Goal: Obtain resource: Download file/media

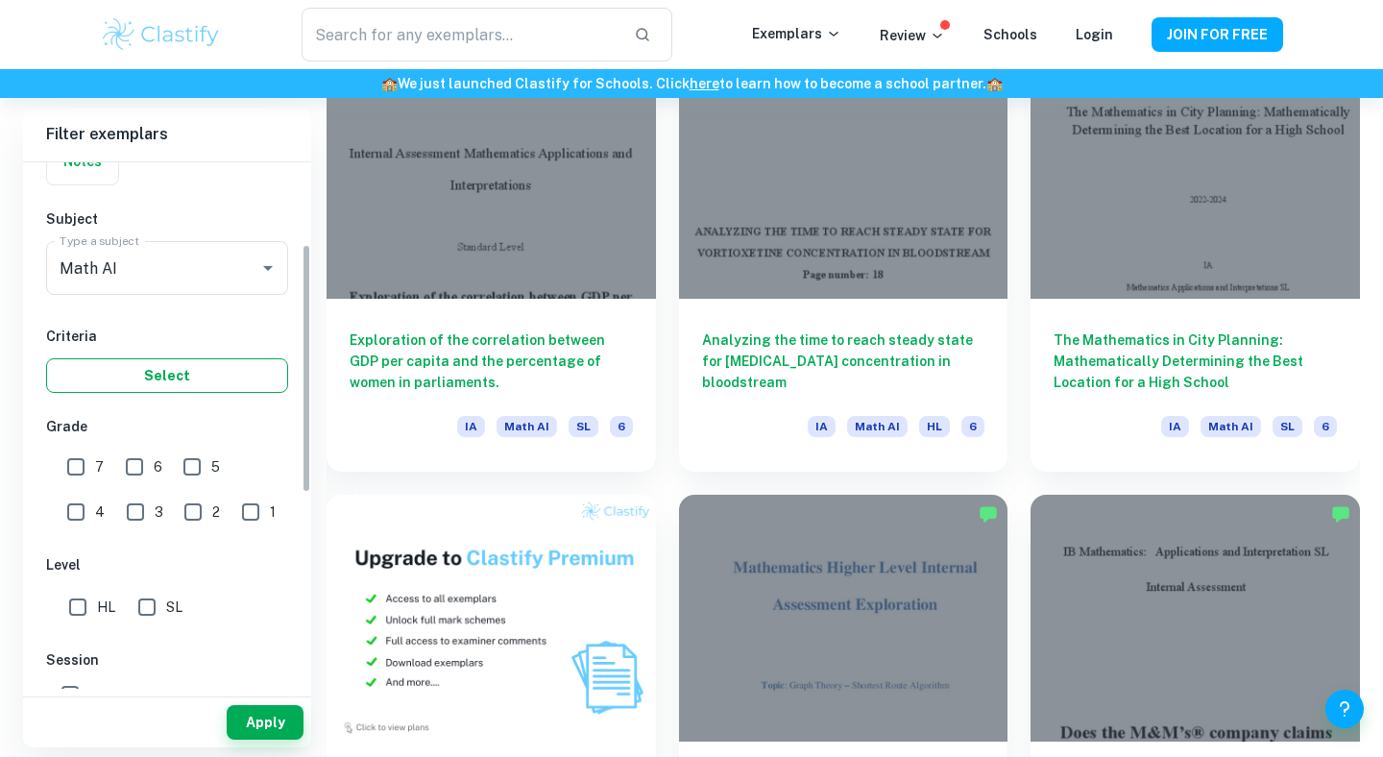
scroll to position [177, 0]
click at [168, 369] on button "Select" at bounding box center [167, 373] width 242 height 35
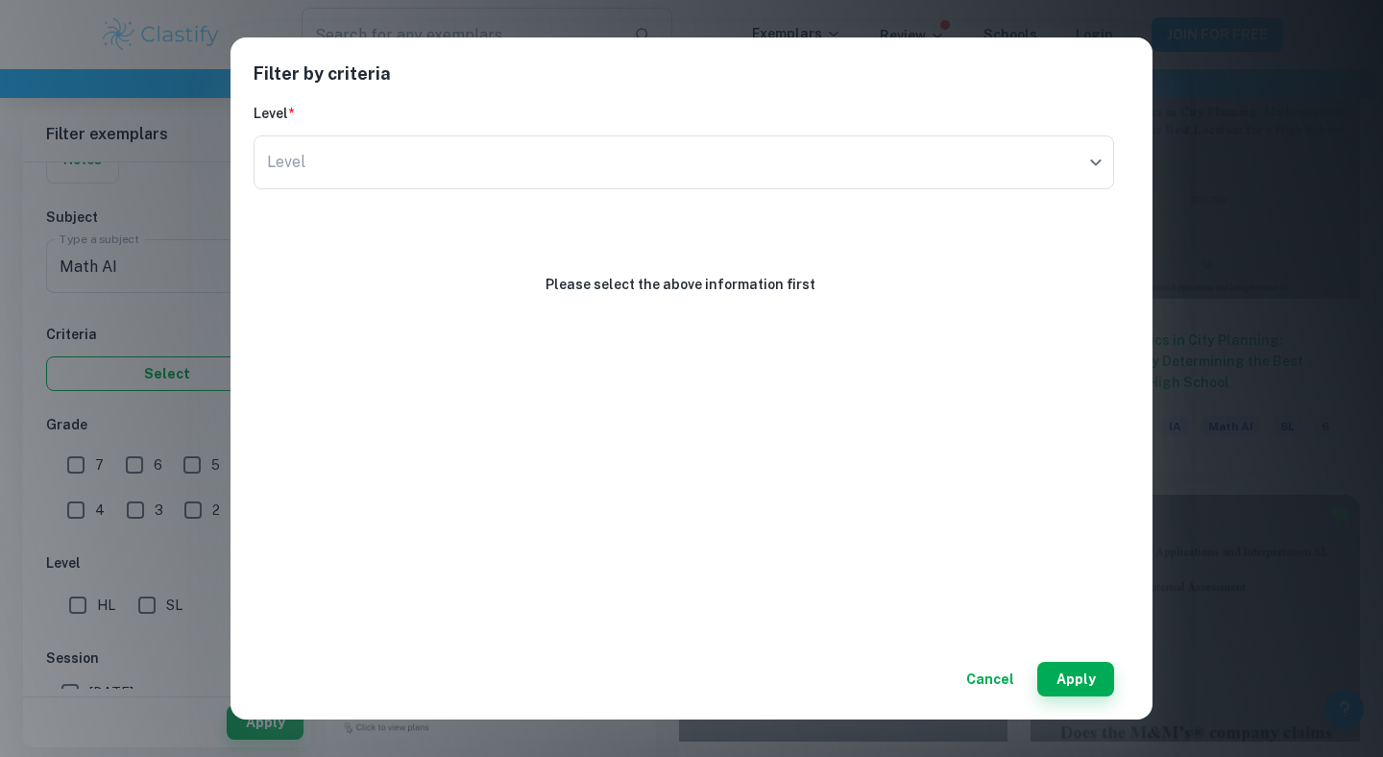
click at [168, 369] on div "Filter by criteria Level * Level ​ Level Please select the above information fi…" at bounding box center [691, 378] width 1383 height 757
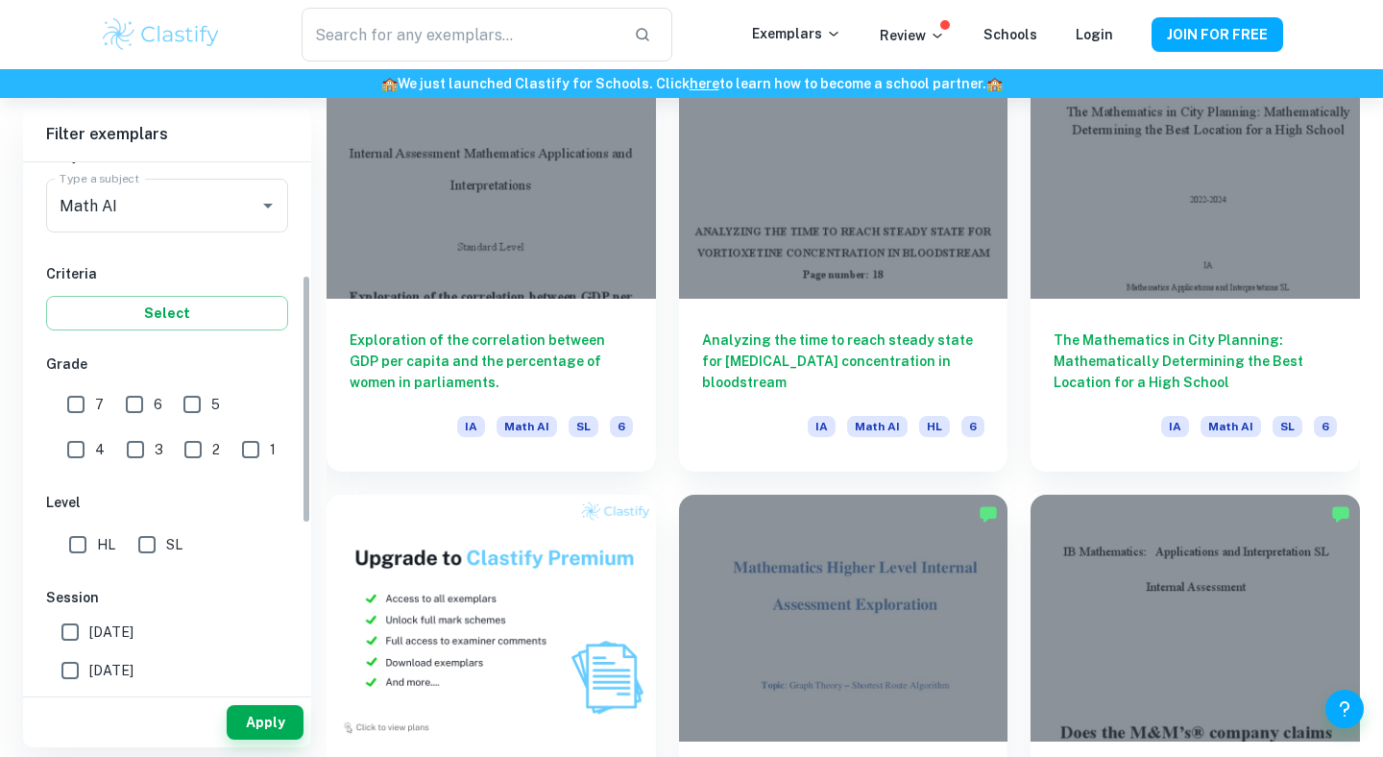
scroll to position [242, 0]
click at [83, 401] on input "7" at bounding box center [76, 399] width 38 height 38
checkbox input "true"
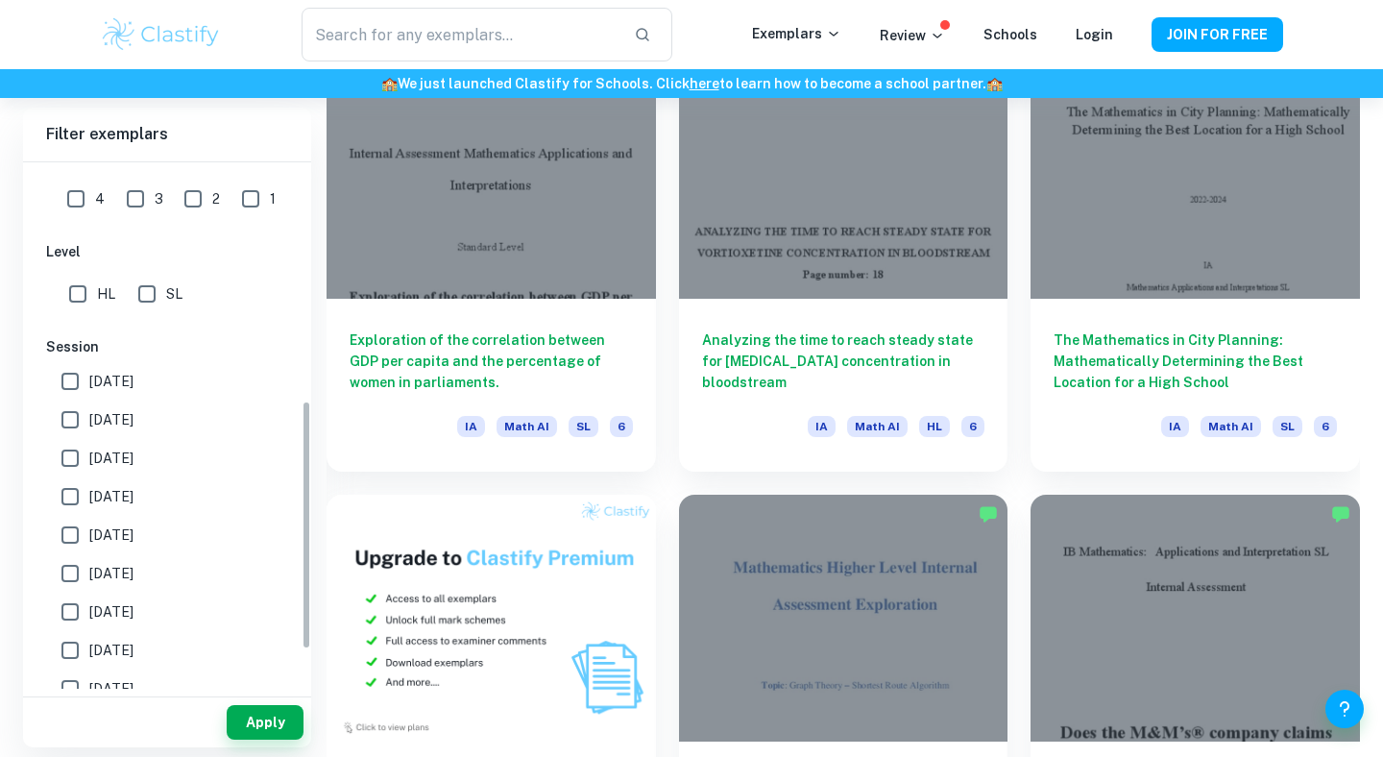
scroll to position [508, 0]
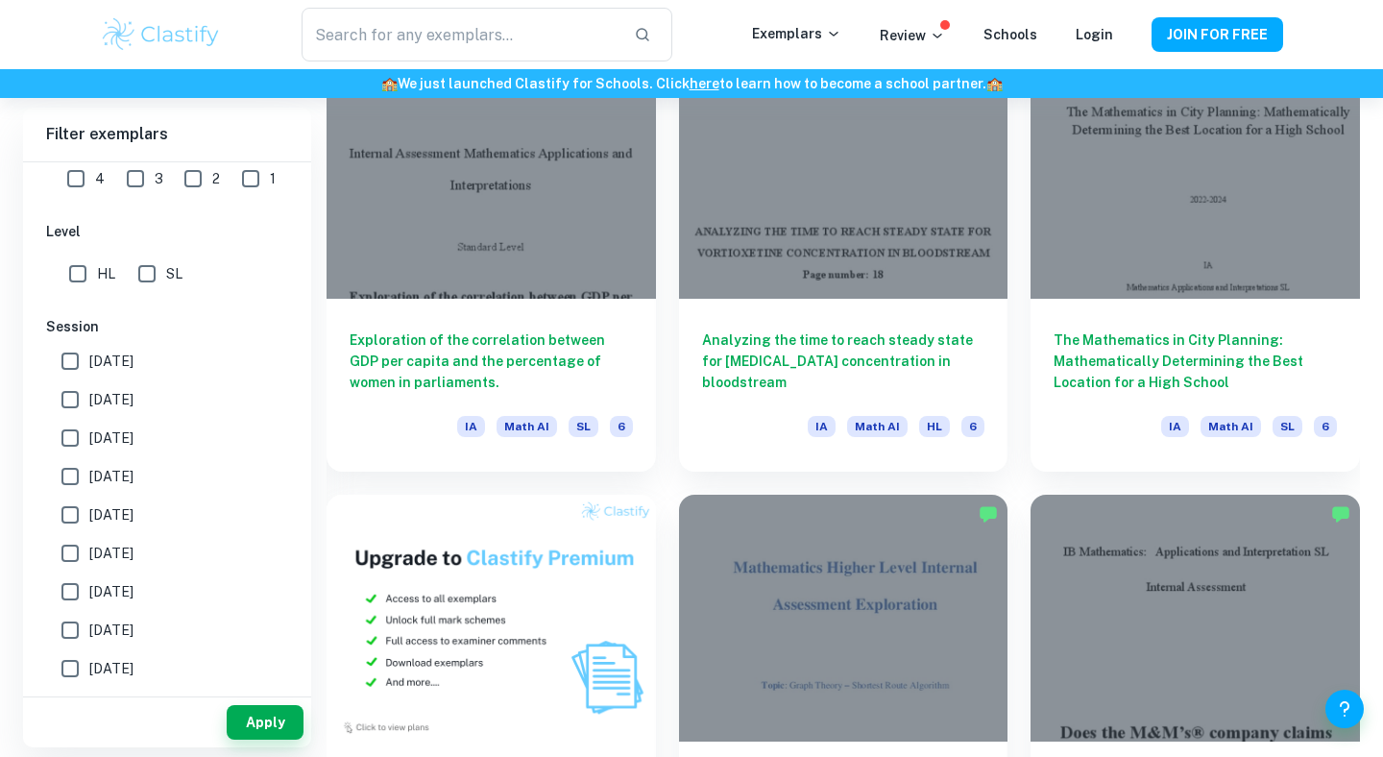
click at [76, 277] on input "HL" at bounding box center [78, 274] width 38 height 38
checkbox input "true"
click at [267, 734] on button "Apply" at bounding box center [265, 722] width 77 height 35
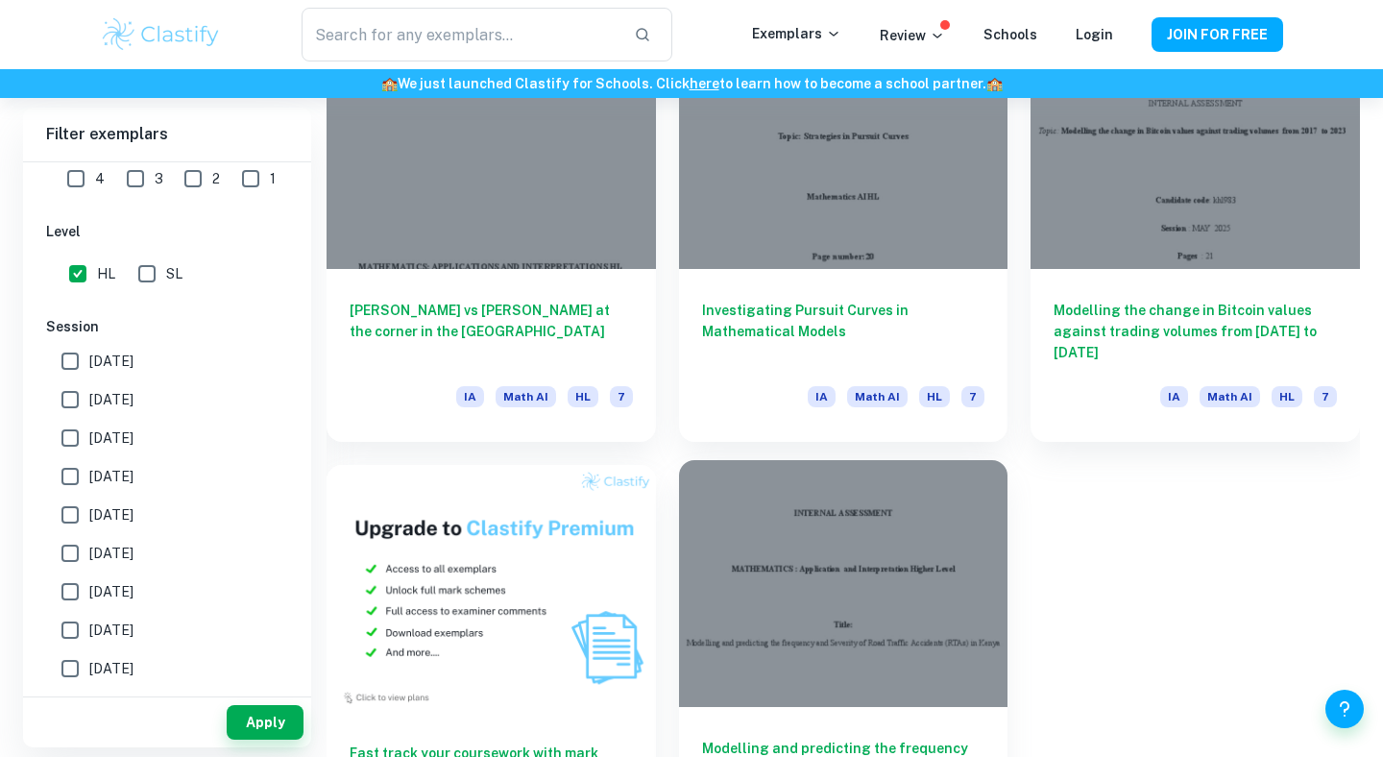
scroll to position [1094, 0]
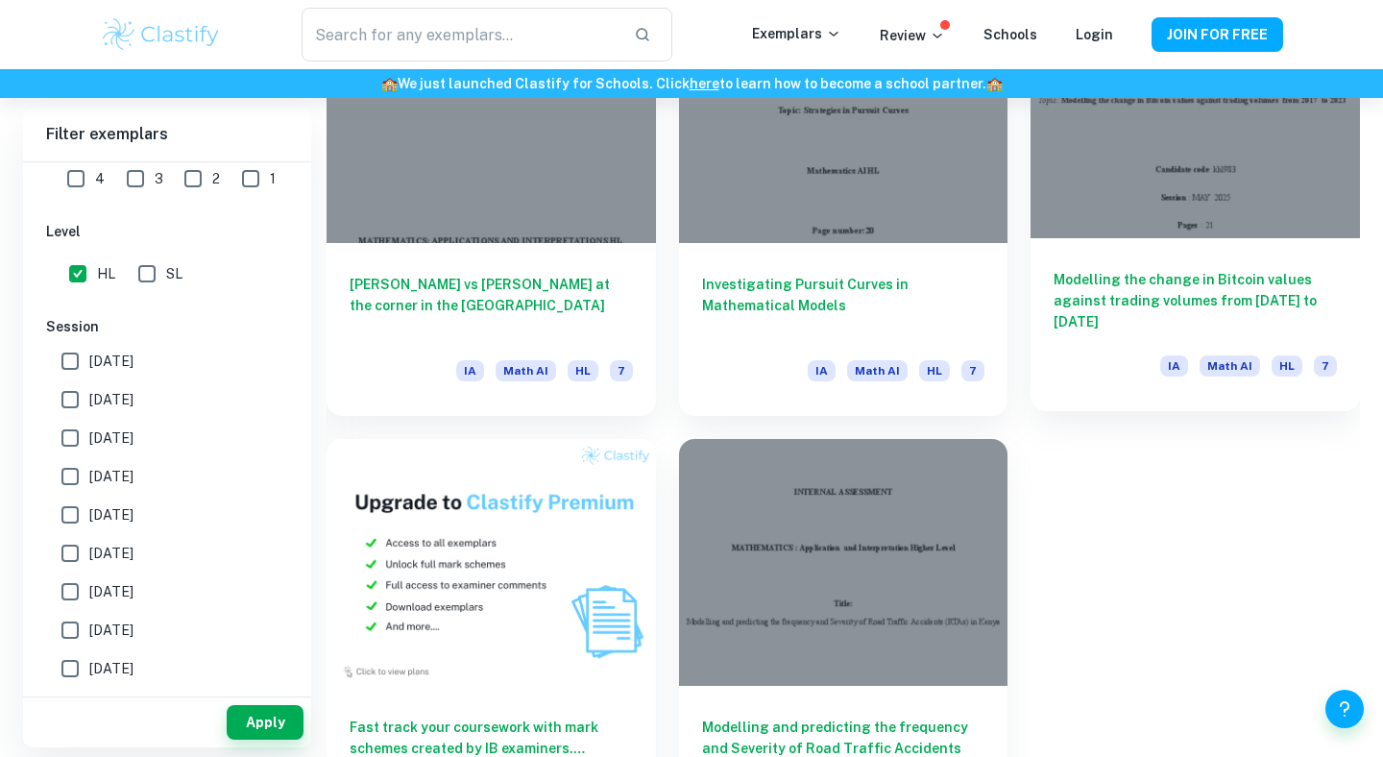
click at [1207, 206] on div at bounding box center [1195, 114] width 329 height 247
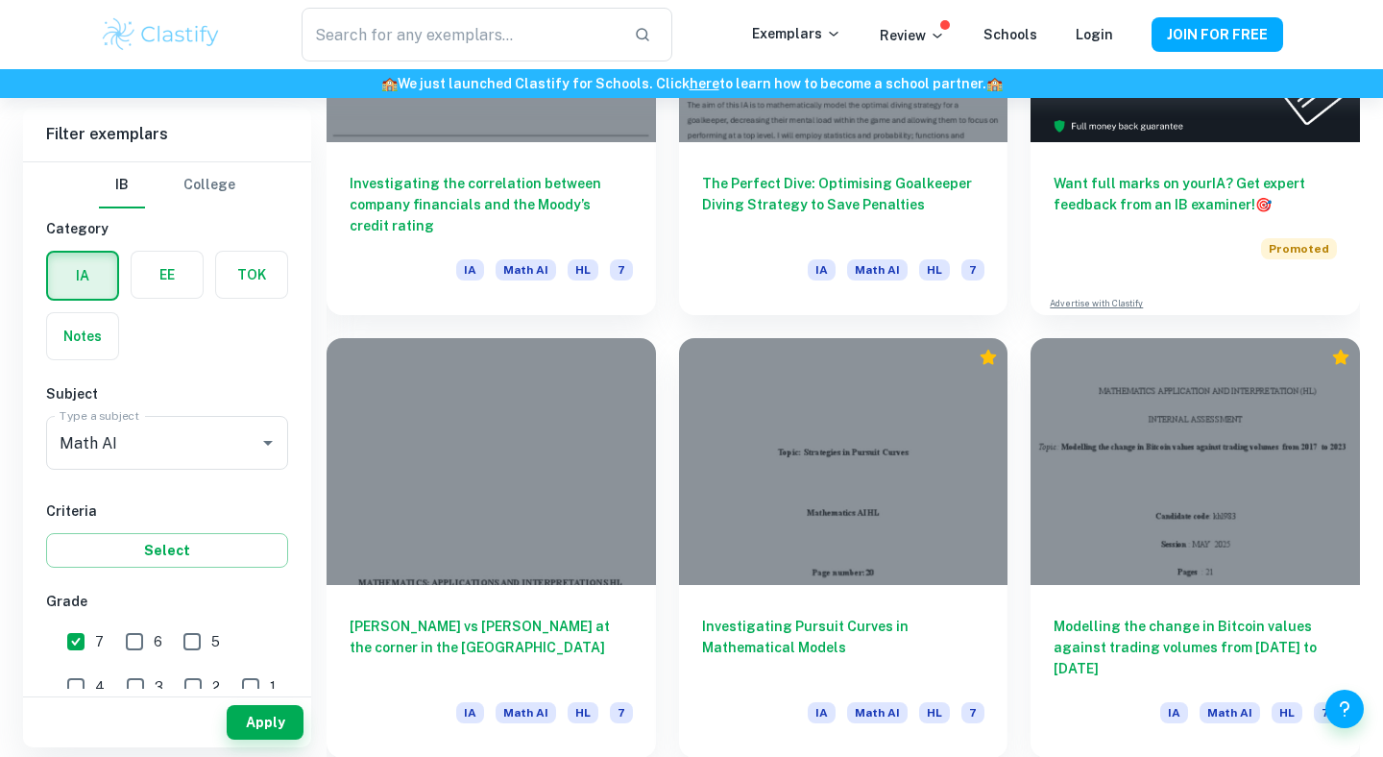
scroll to position [750, 0]
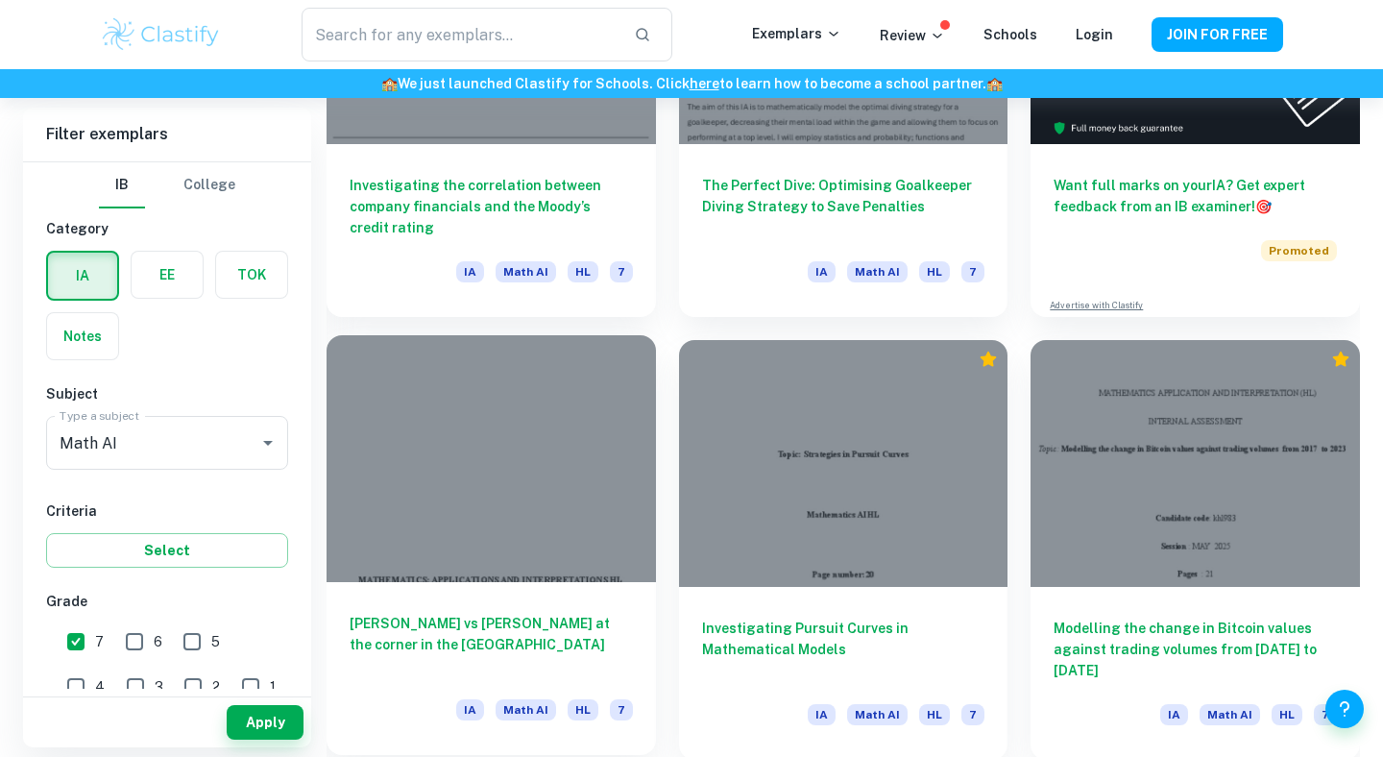
click at [500, 547] on div at bounding box center [491, 458] width 329 height 247
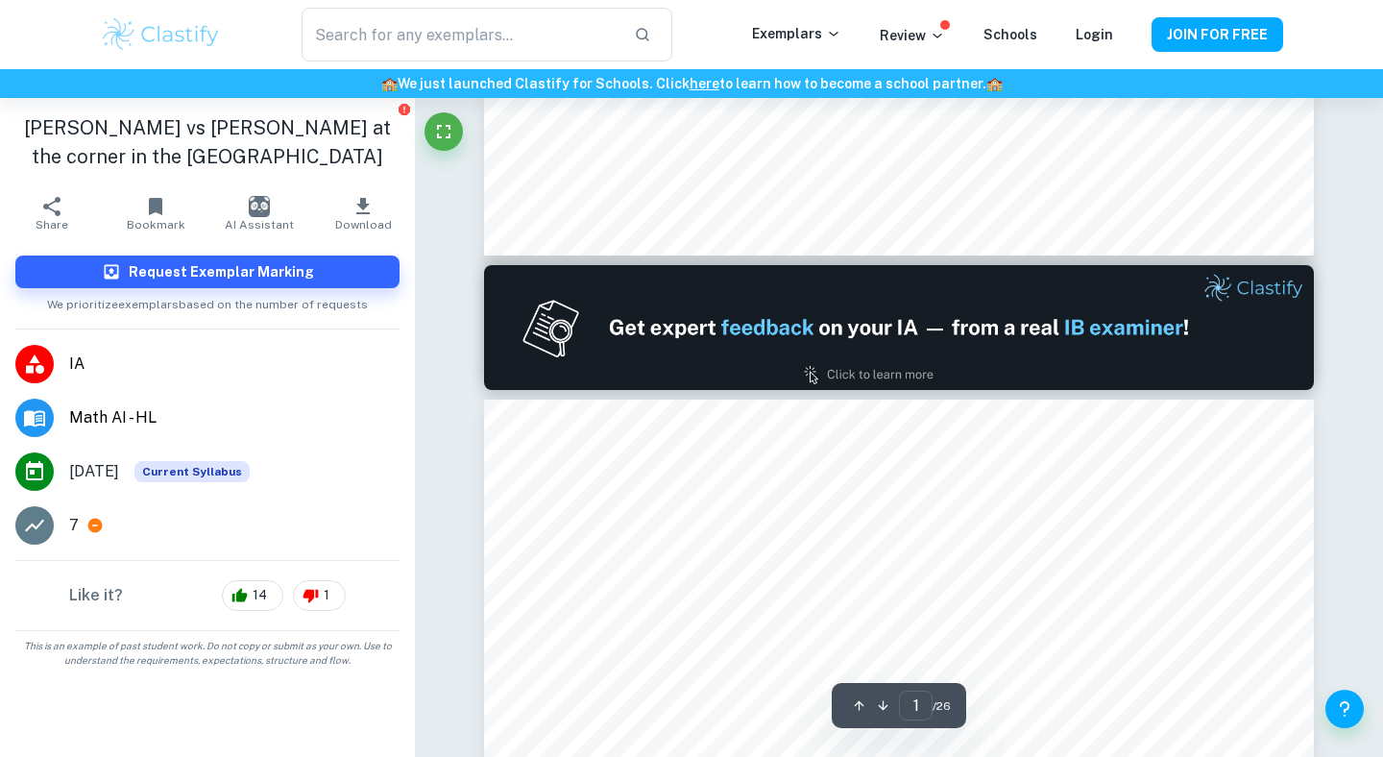
type input "2"
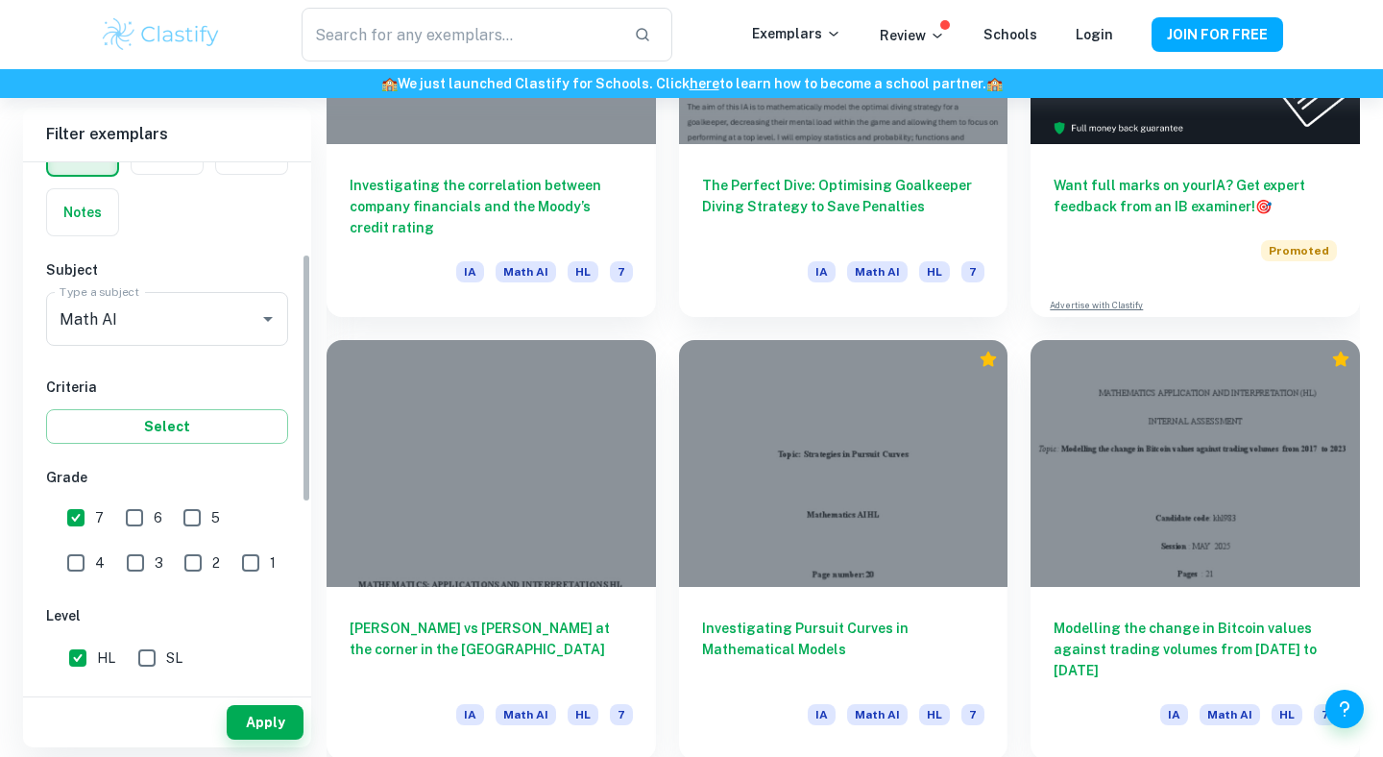
scroll to position [255, 0]
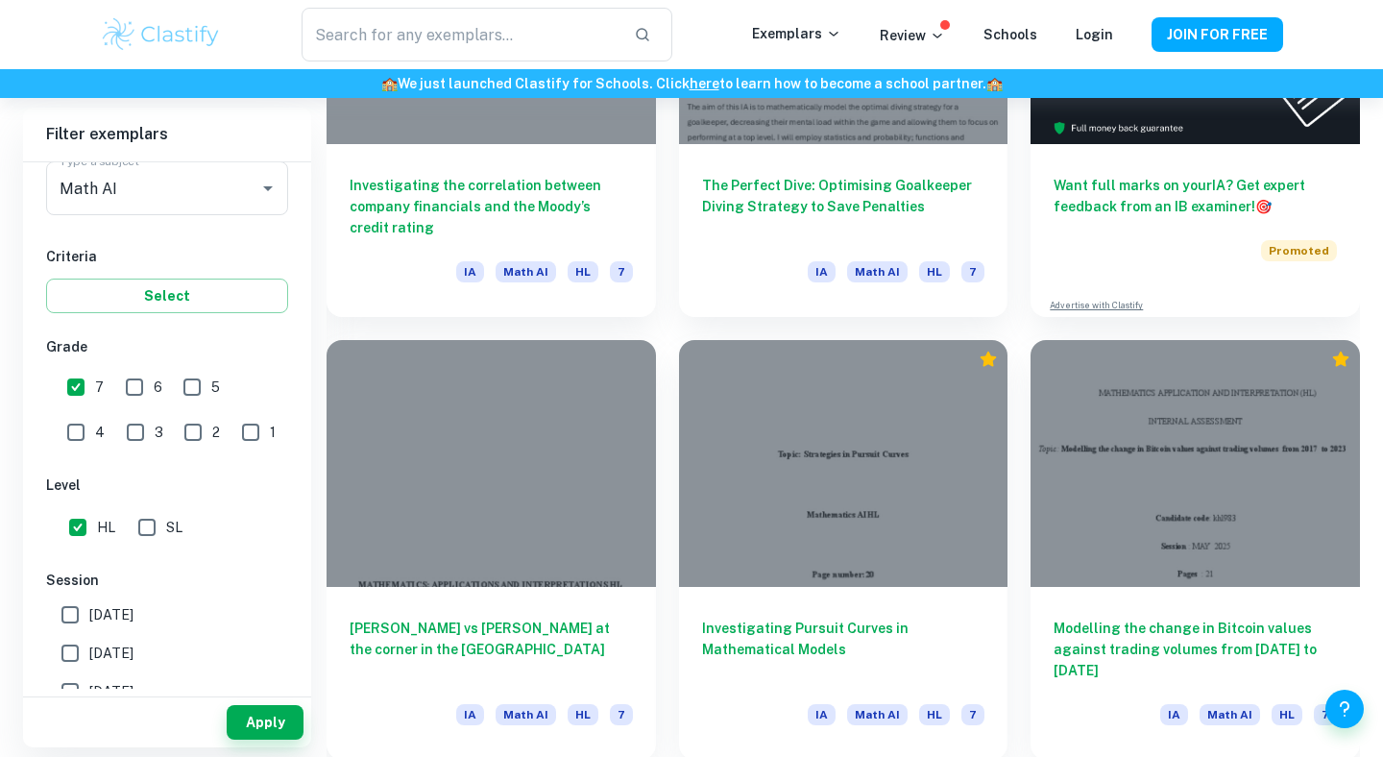
click at [149, 528] on input "SL" at bounding box center [147, 527] width 38 height 38
checkbox input "true"
click at [82, 531] on input "HL" at bounding box center [78, 527] width 38 height 38
checkbox input "false"
click at [271, 710] on button "Apply" at bounding box center [265, 722] width 77 height 35
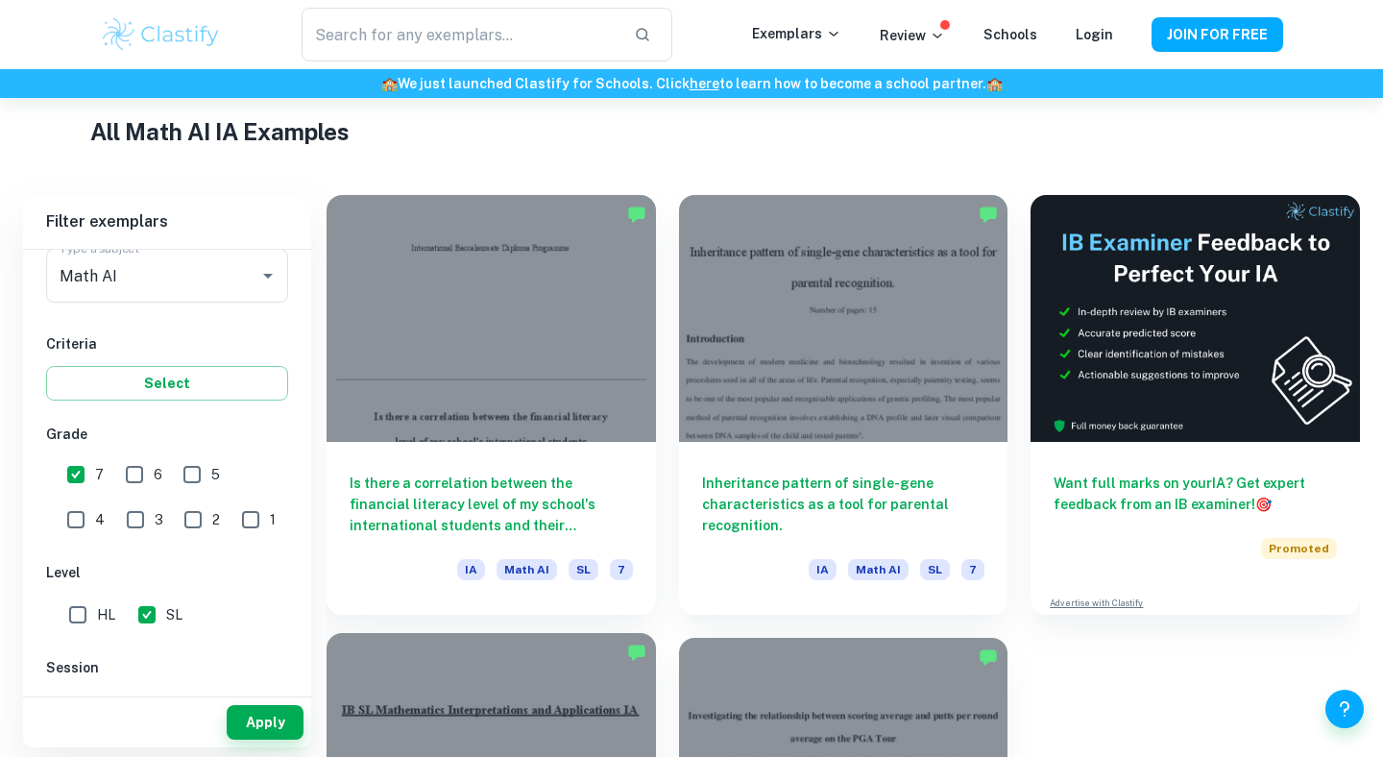
scroll to position [447, 0]
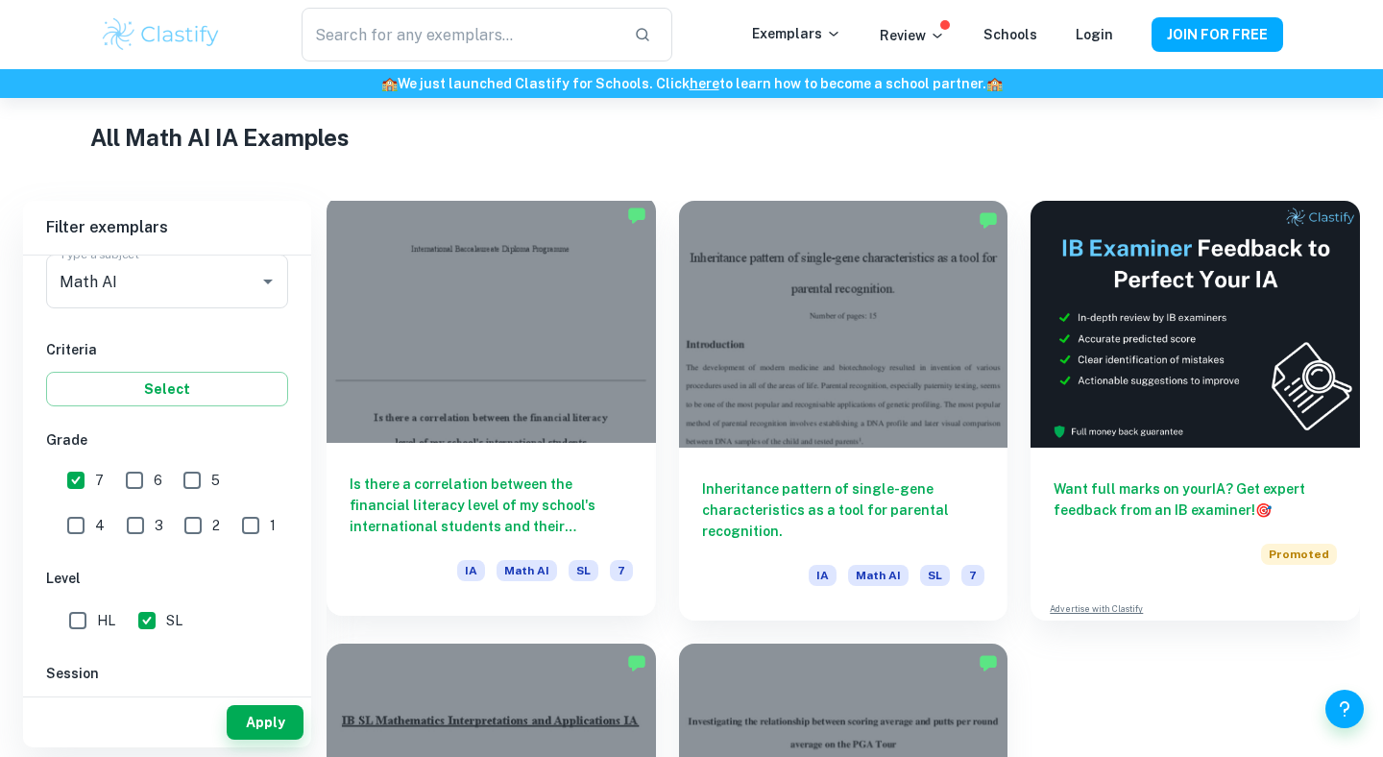
click at [559, 513] on h6 "Is there a correlation between the financial literacy level of my school's inte…" at bounding box center [491, 505] width 283 height 63
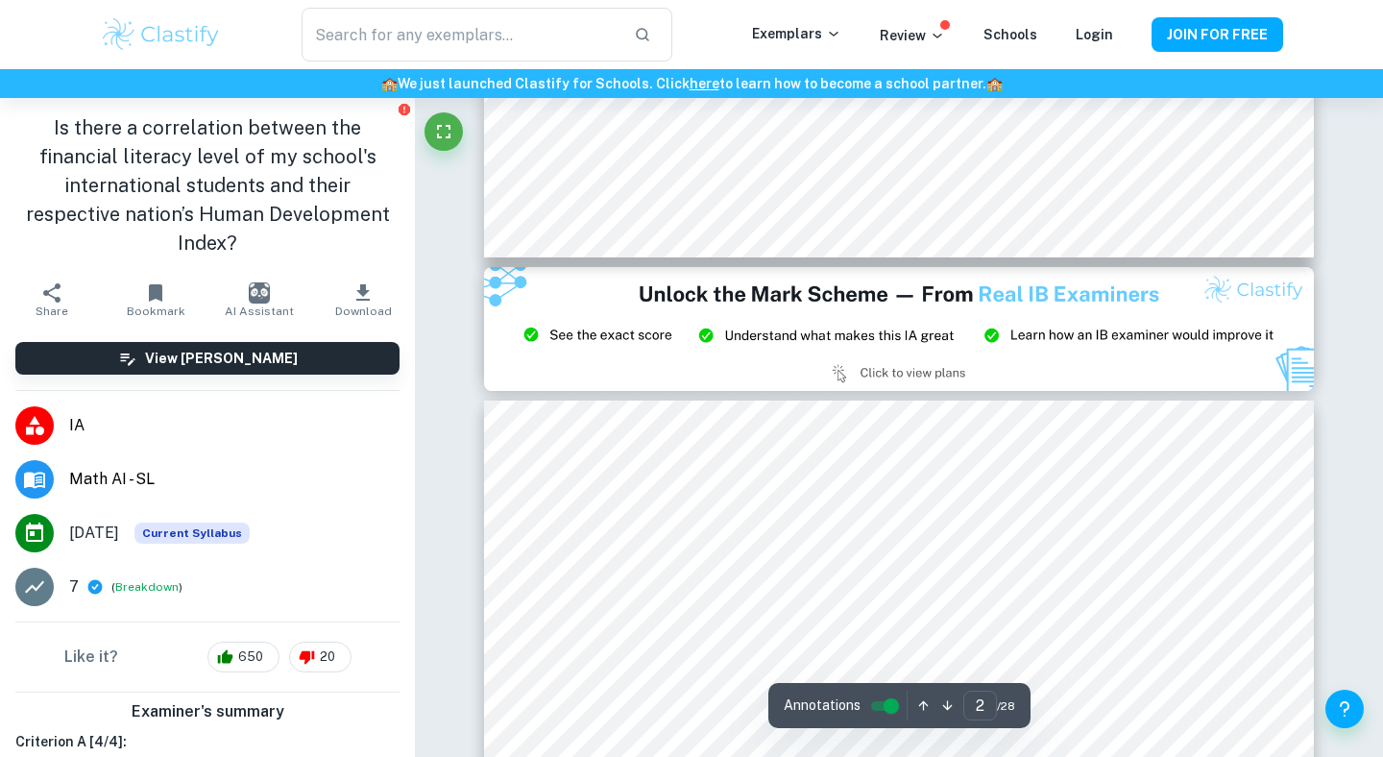
type input "3"
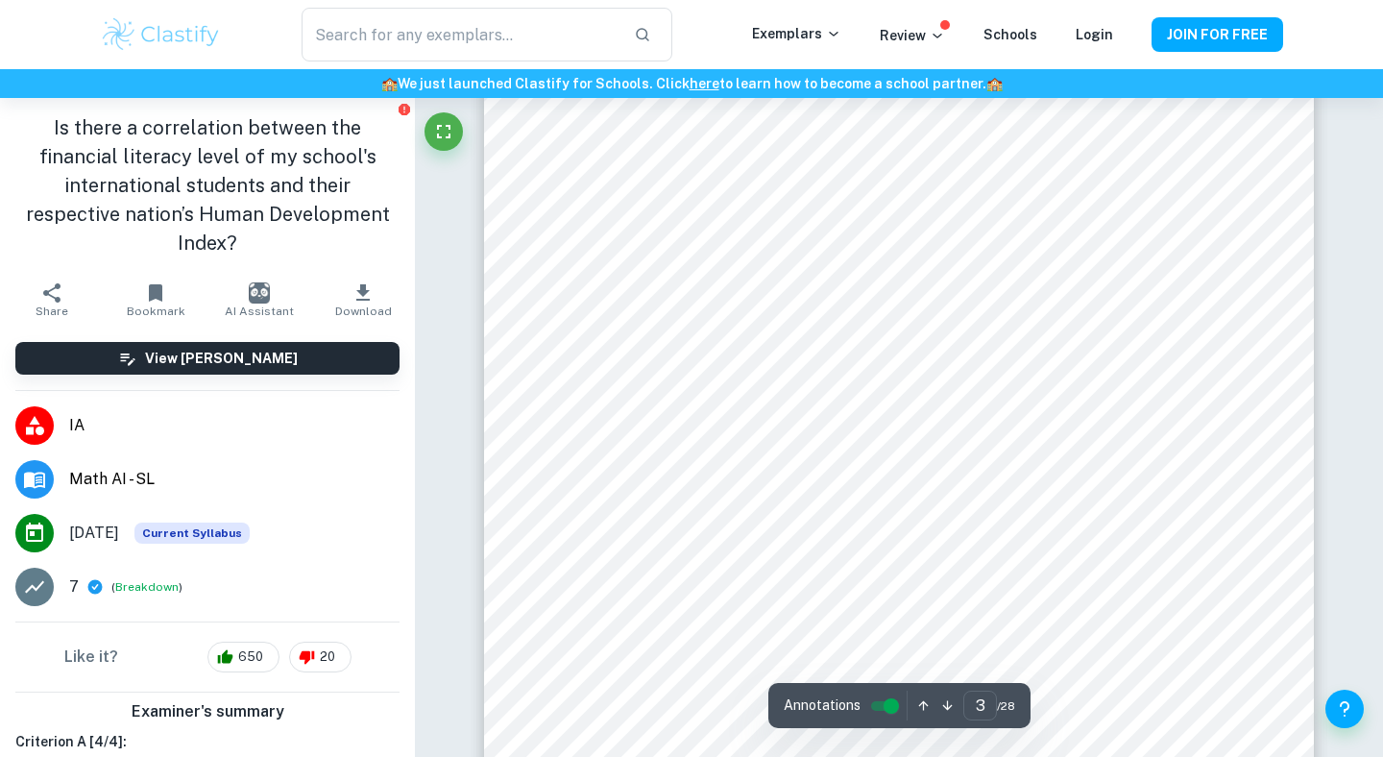
scroll to position [2630, 0]
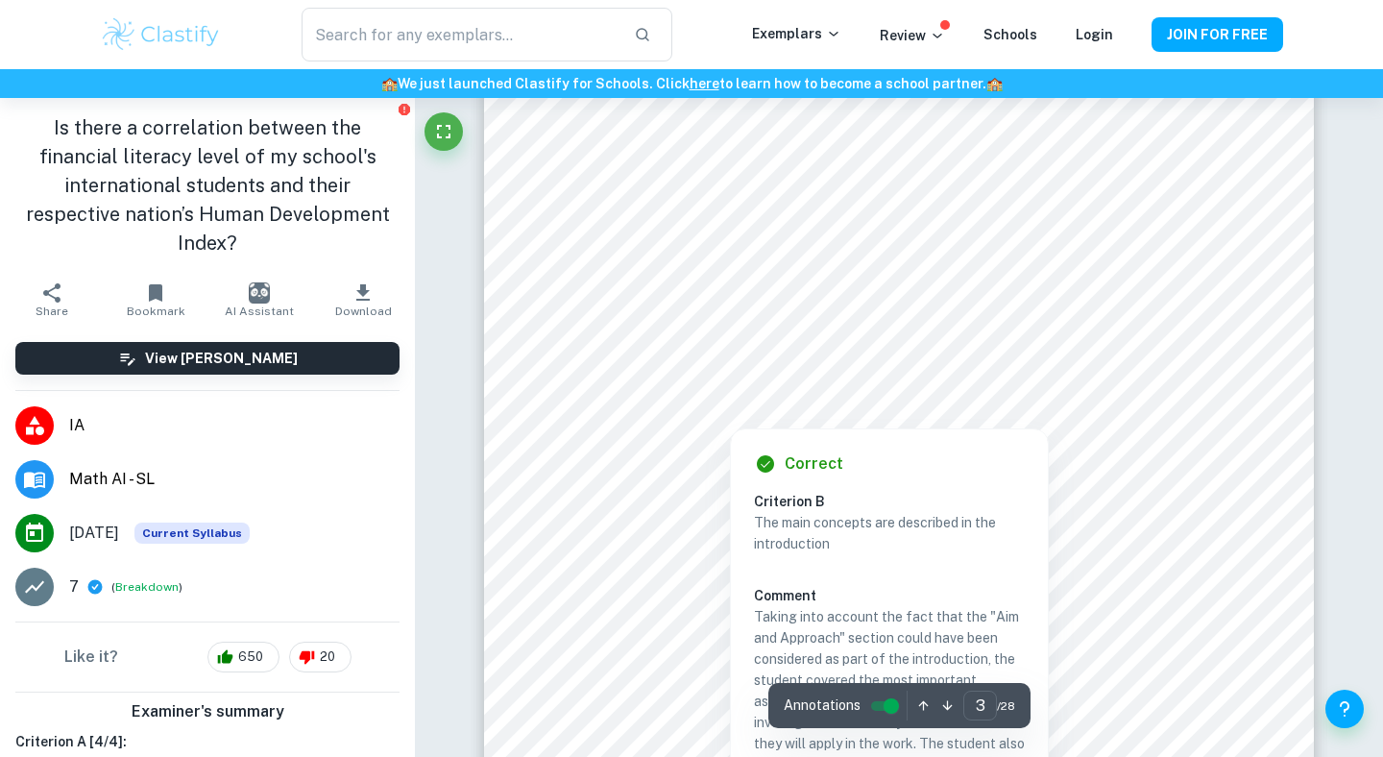
click at [1105, 369] on div at bounding box center [899, 377] width 635 height 57
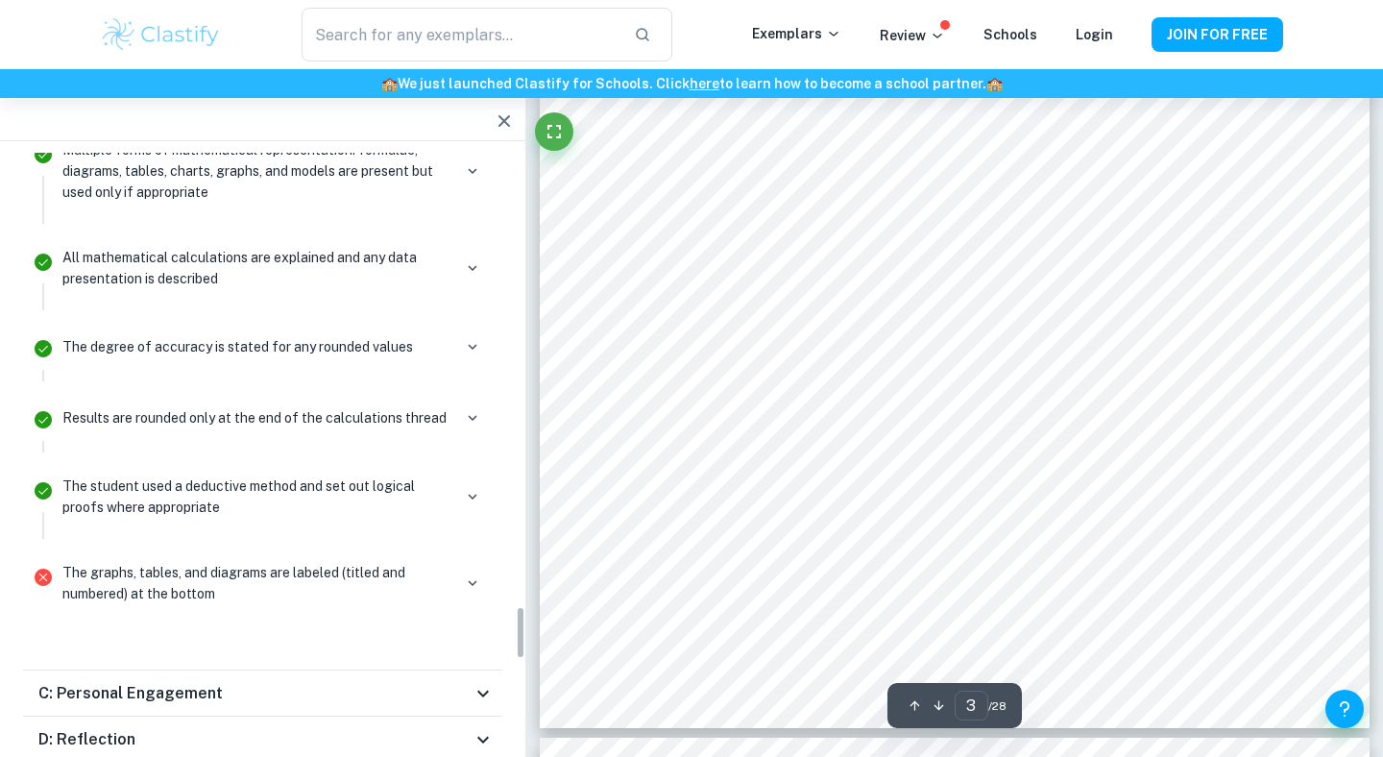
scroll to position [5072, 0]
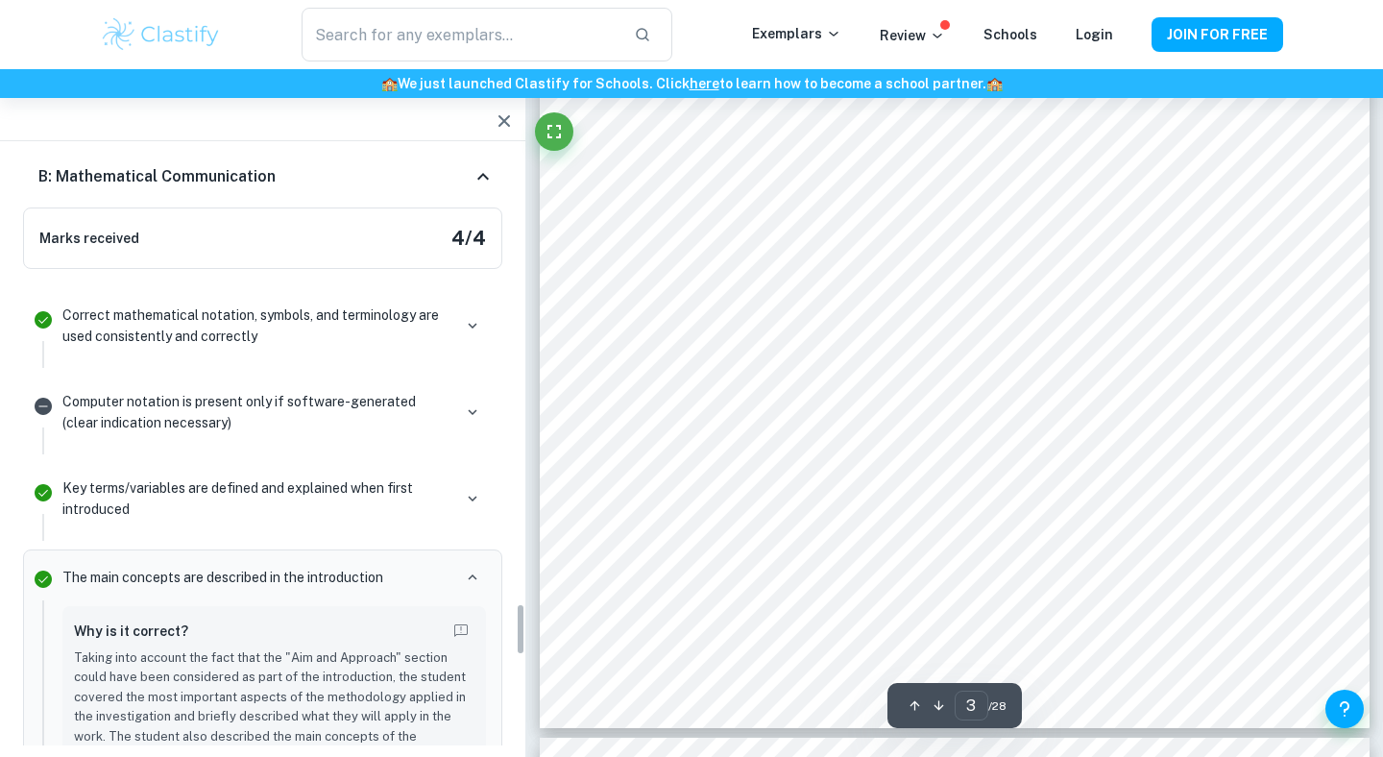
click at [505, 118] on icon "button" at bounding box center [504, 121] width 23 height 23
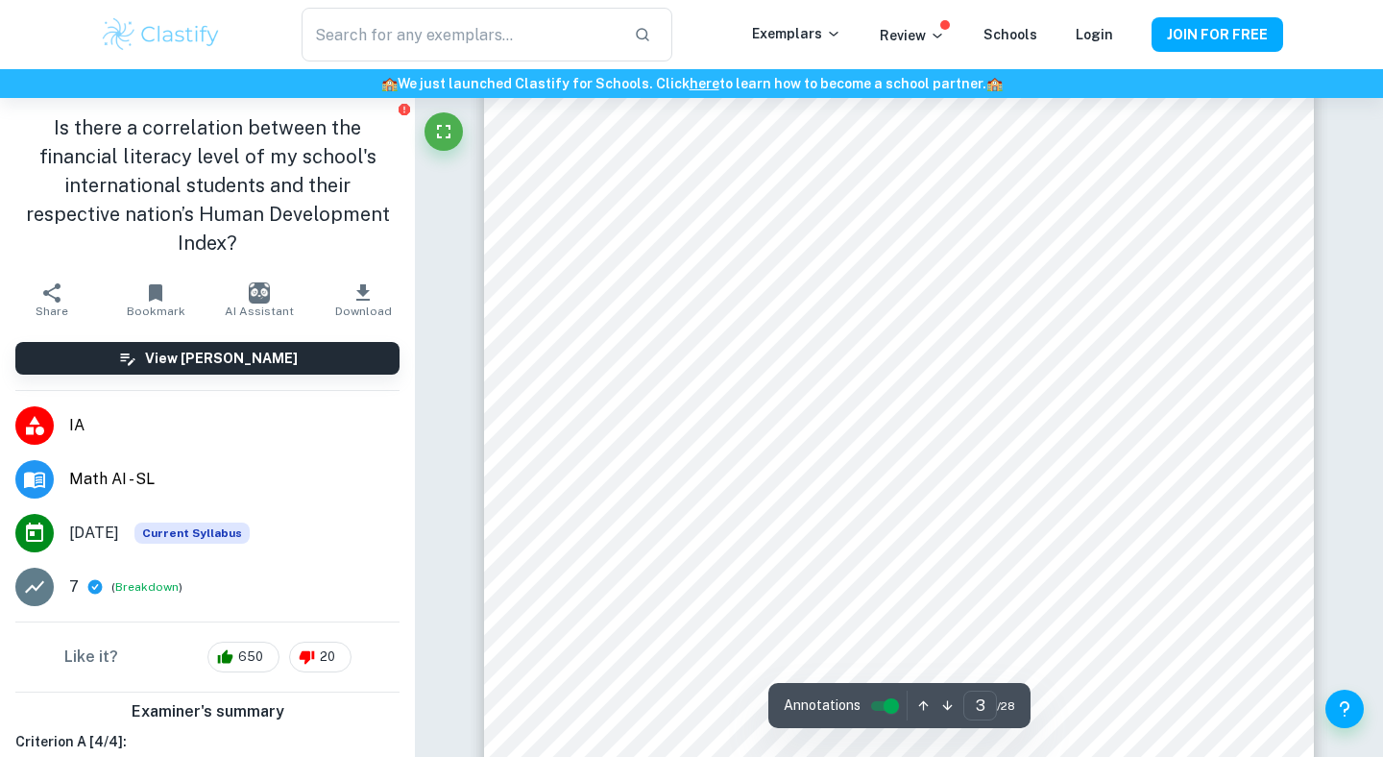
scroll to position [2526, 0]
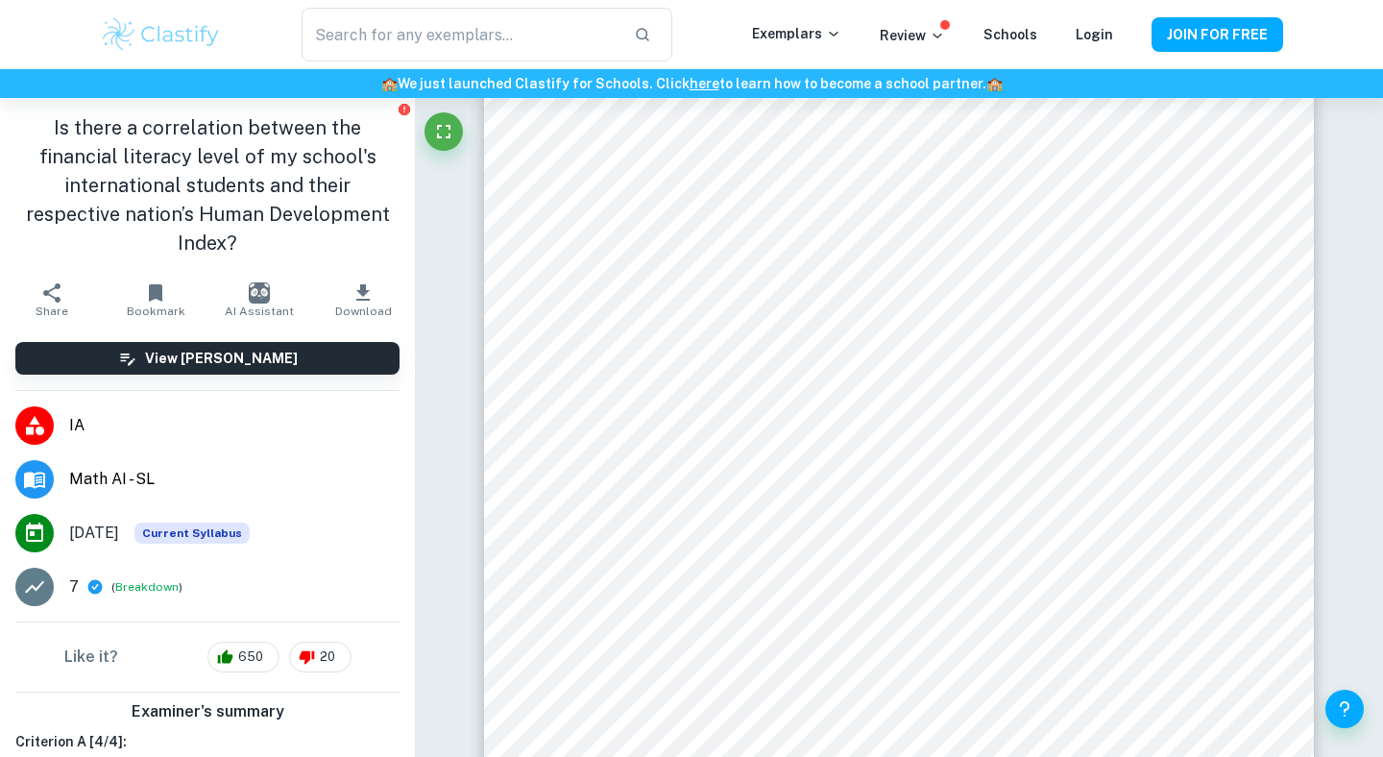
click at [354, 281] on icon "button" at bounding box center [363, 292] width 23 height 23
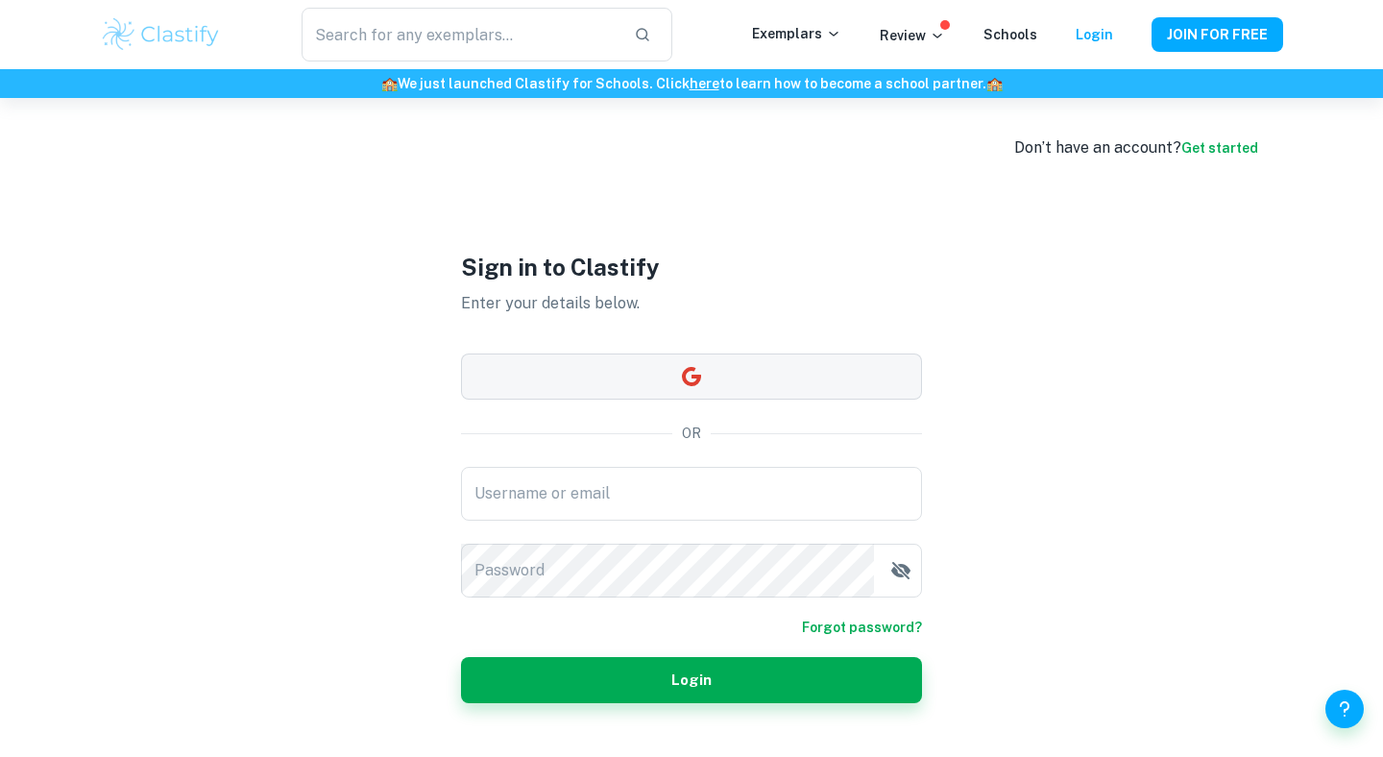
click at [595, 368] on button "button" at bounding box center [691, 377] width 461 height 46
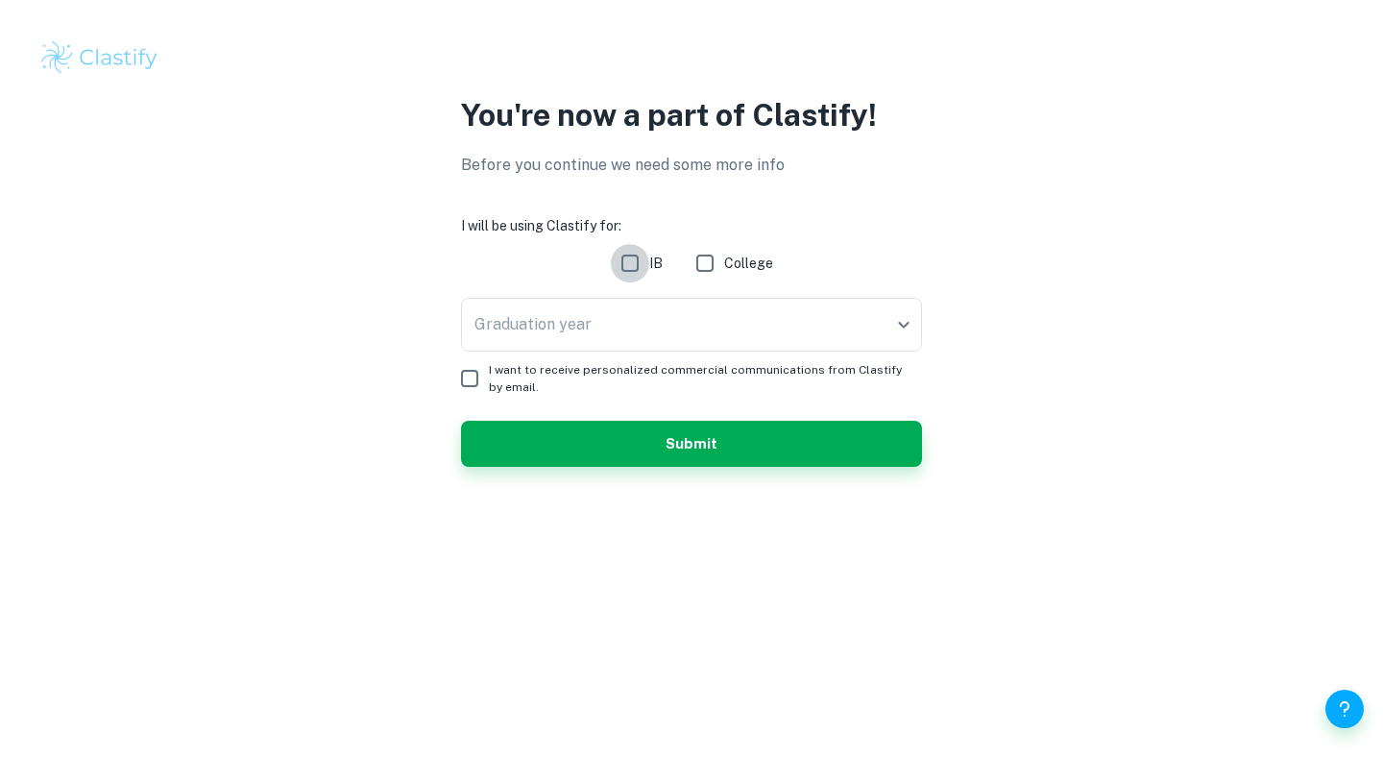
click at [621, 263] on input "IB" at bounding box center [630, 263] width 38 height 38
checkbox input "true"
click at [621, 321] on body "We value your privacy We use cookies to enhance your browsing experience, serve…" at bounding box center [691, 378] width 1383 height 757
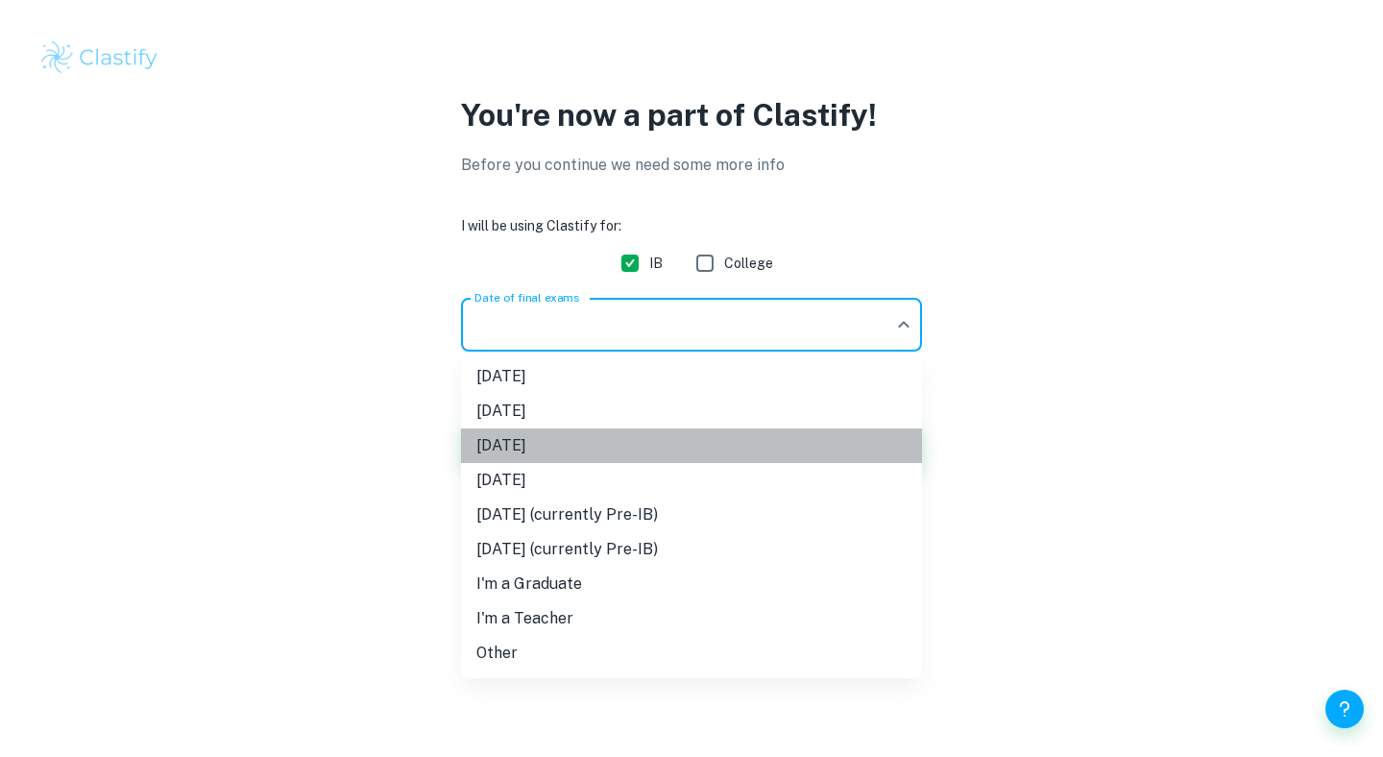
click at [530, 449] on li "[DATE]" at bounding box center [691, 445] width 461 height 35
type input "M26"
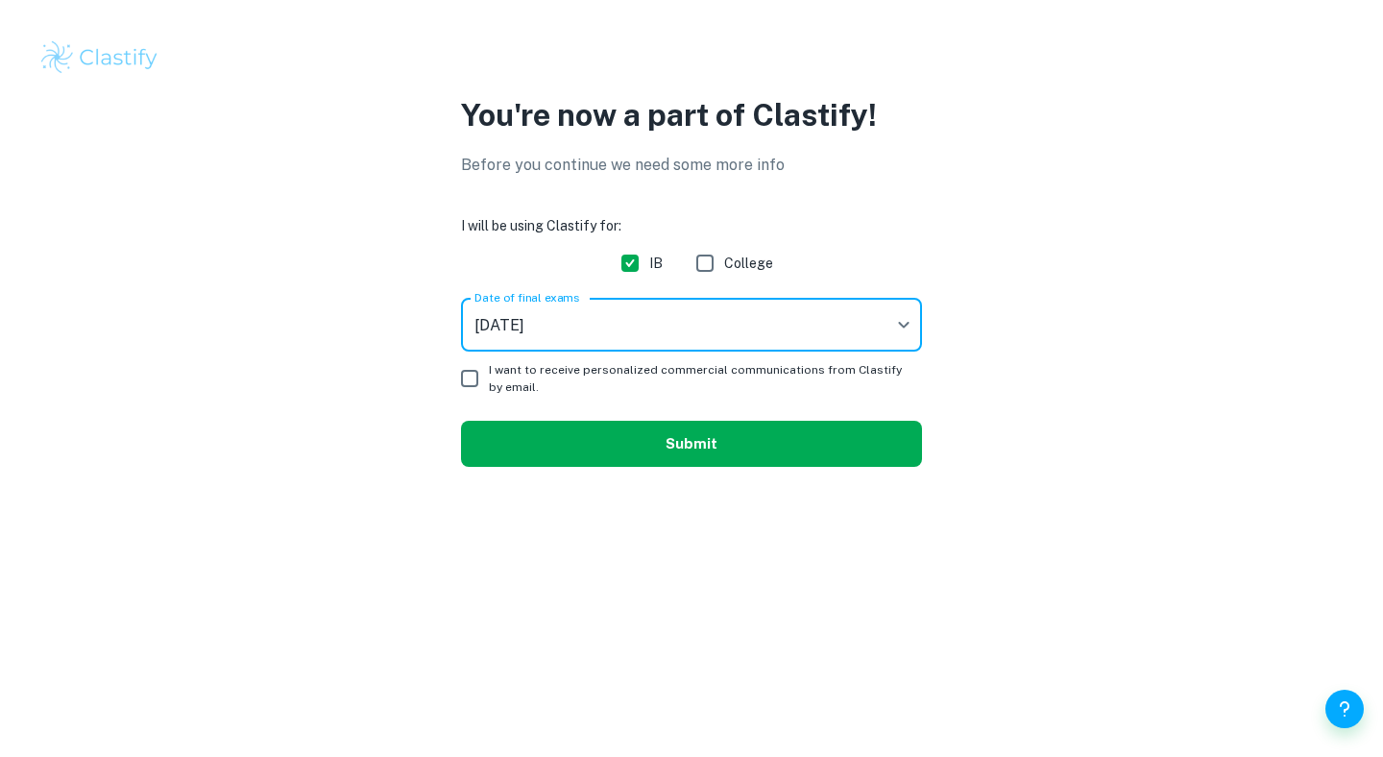
click at [540, 440] on button "Submit" at bounding box center [691, 444] width 461 height 46
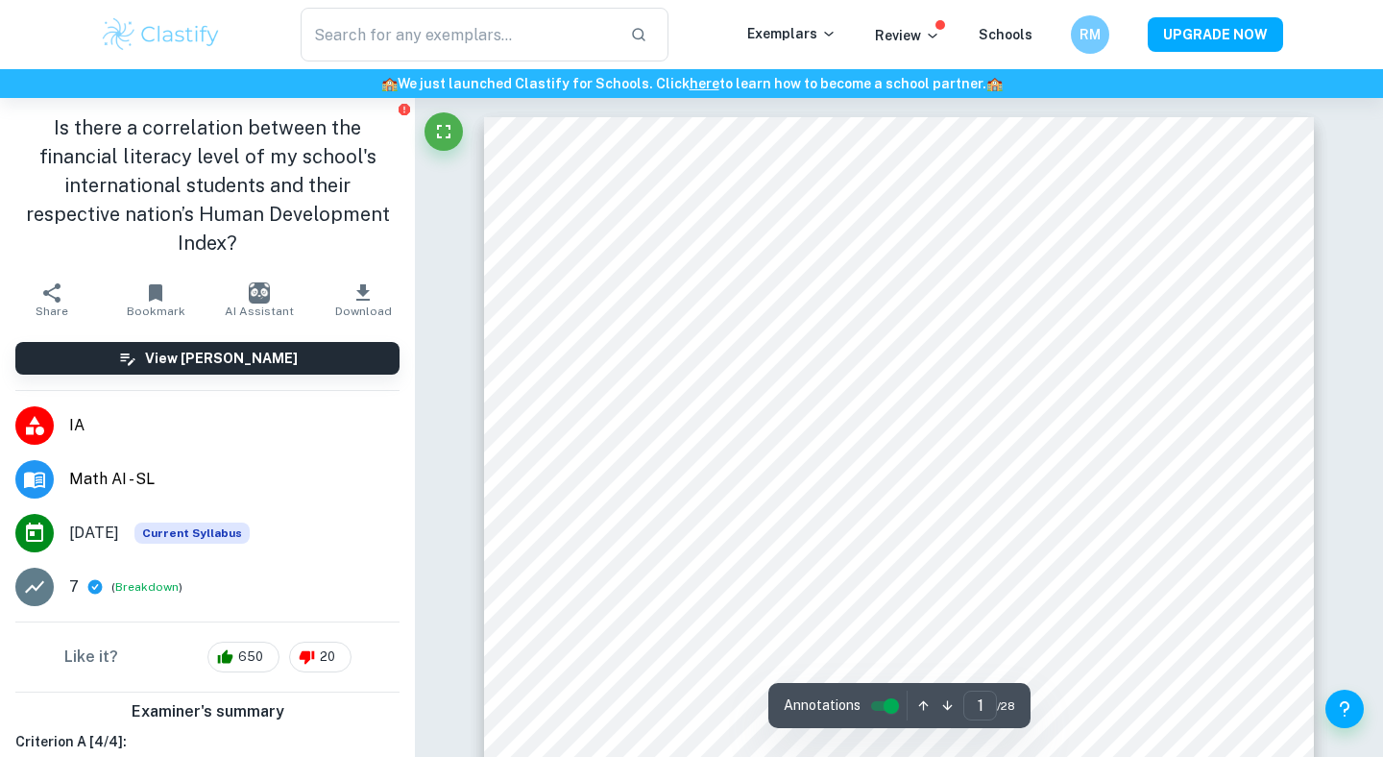
click at [354, 305] on span "Download" at bounding box center [363, 311] width 57 height 13
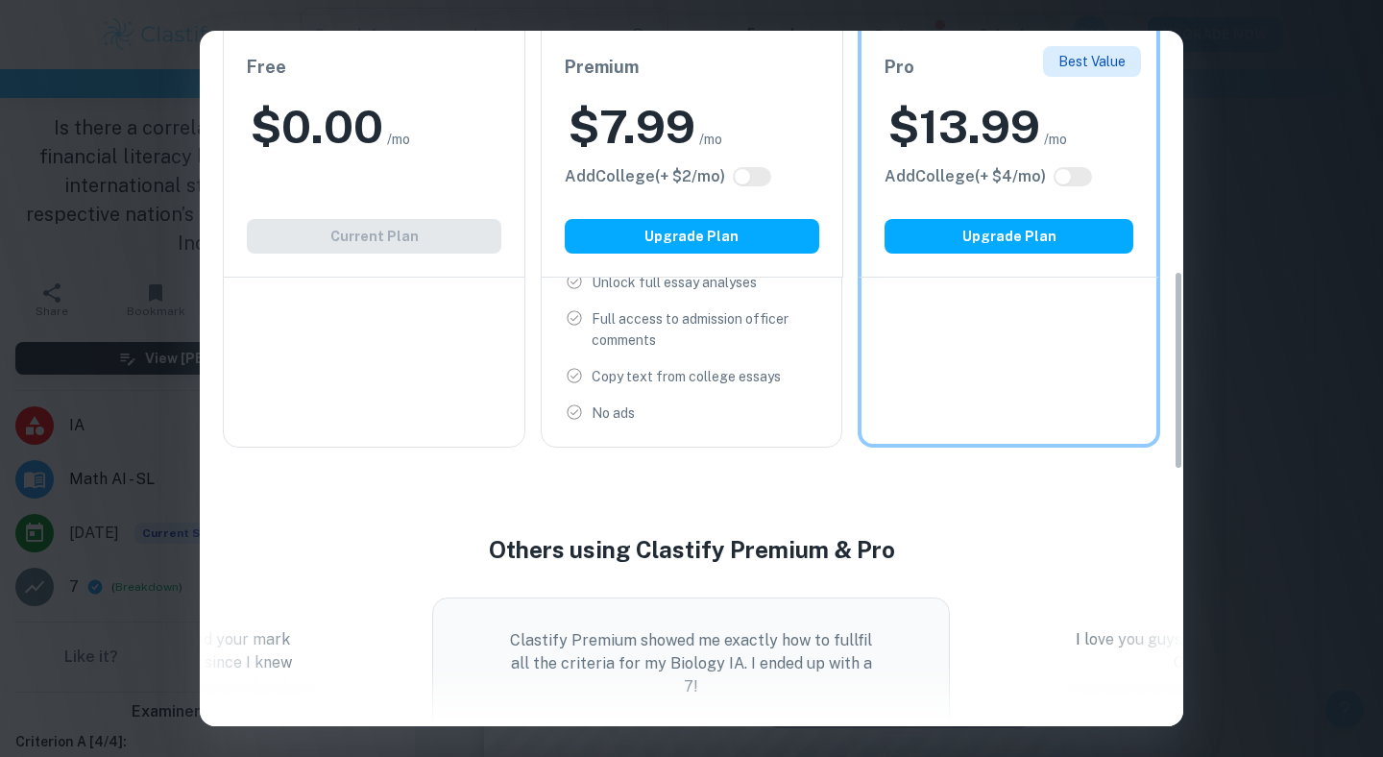
scroll to position [821, 0]
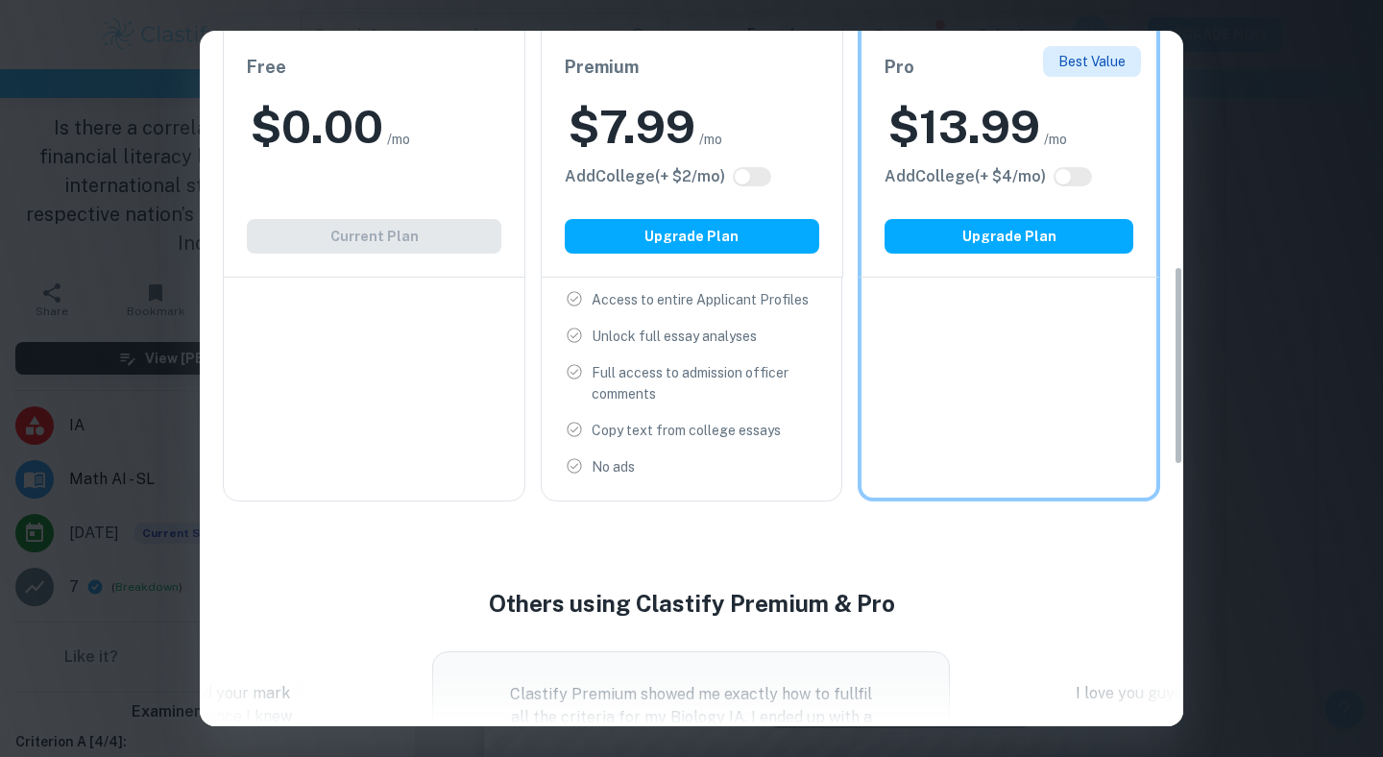
click at [378, 241] on div "Free $ 0.00 /mo Add College (+ $ 2 /mo) Current Plan" at bounding box center [374, 154] width 303 height 247
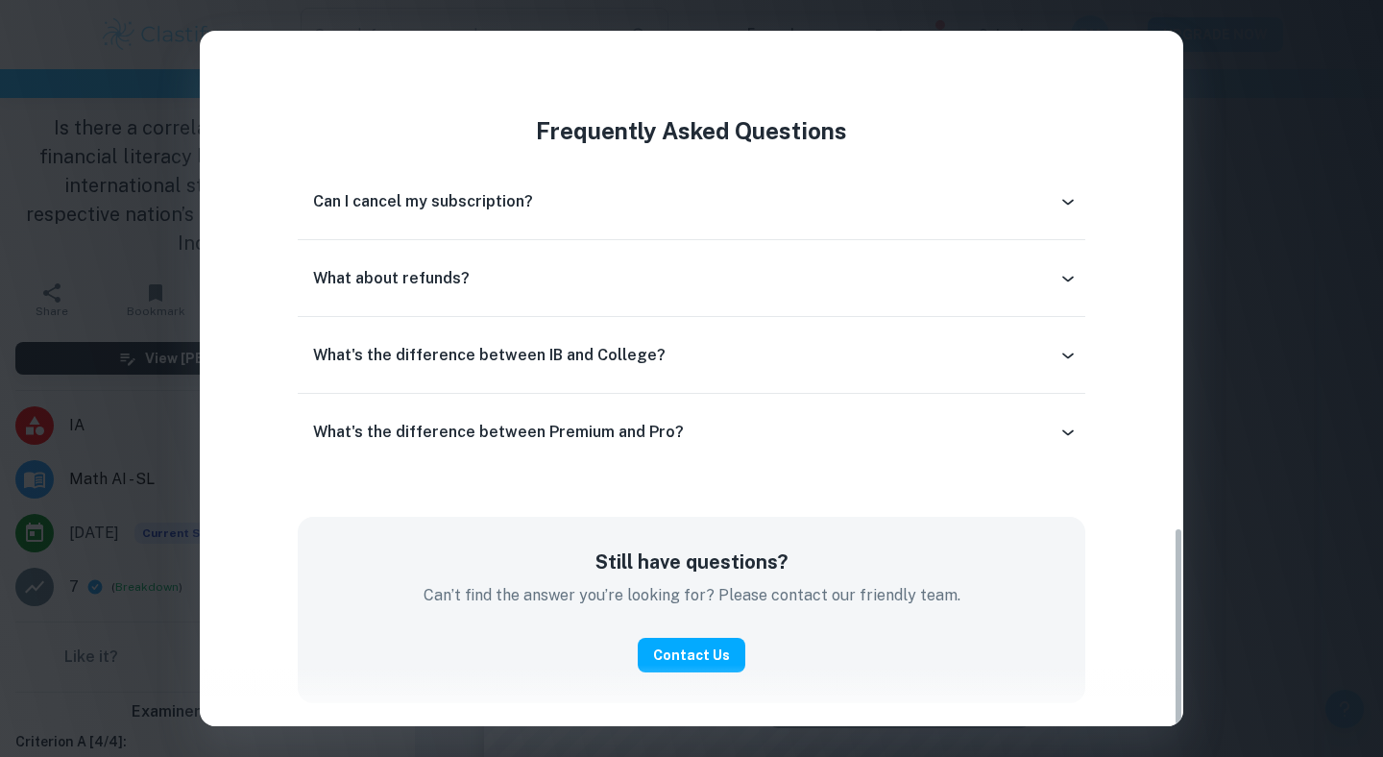
scroll to position [339, 0]
click at [1331, 269] on div "Easily Ace Your IB Coursework & Crush College Essays. Get Clastify Premium Get …" at bounding box center [691, 378] width 1383 height 757
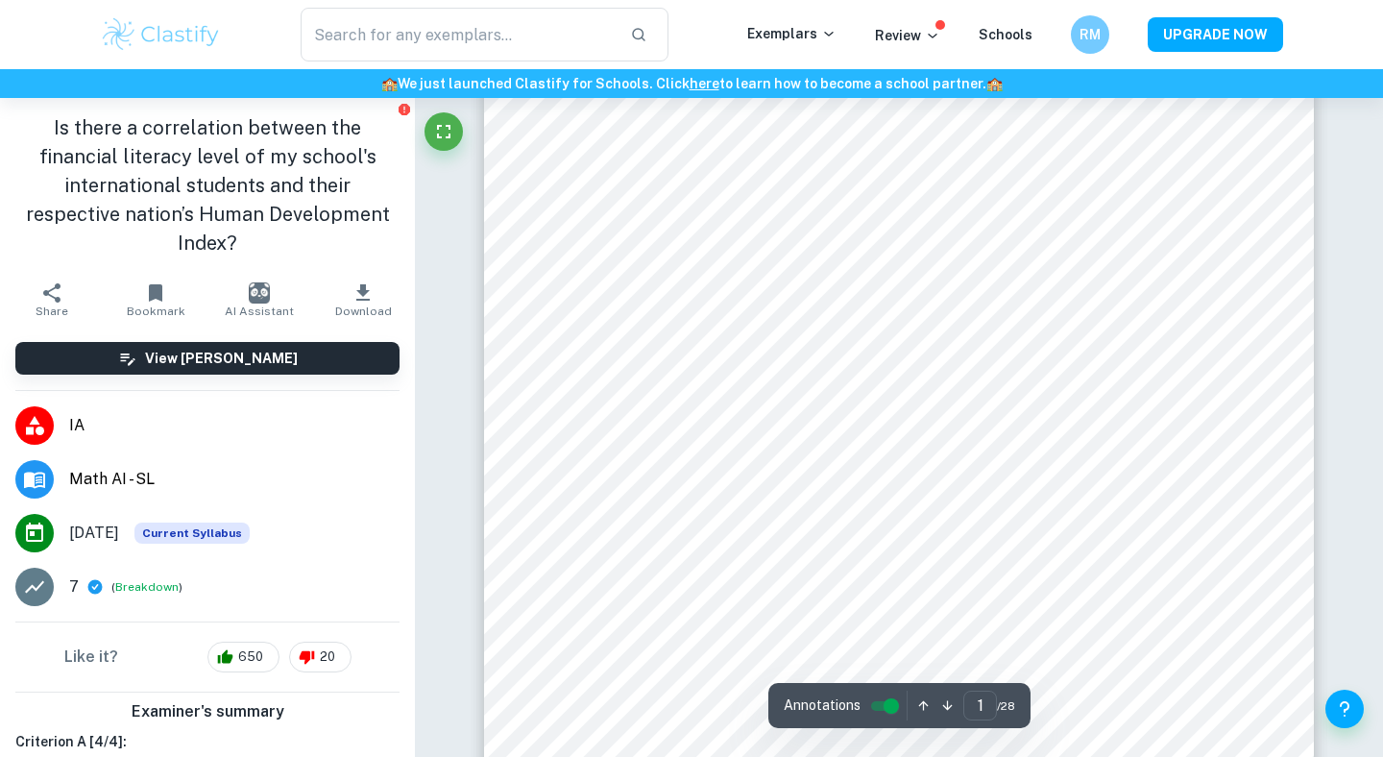
click at [381, 273] on button "Download" at bounding box center [363, 300] width 104 height 54
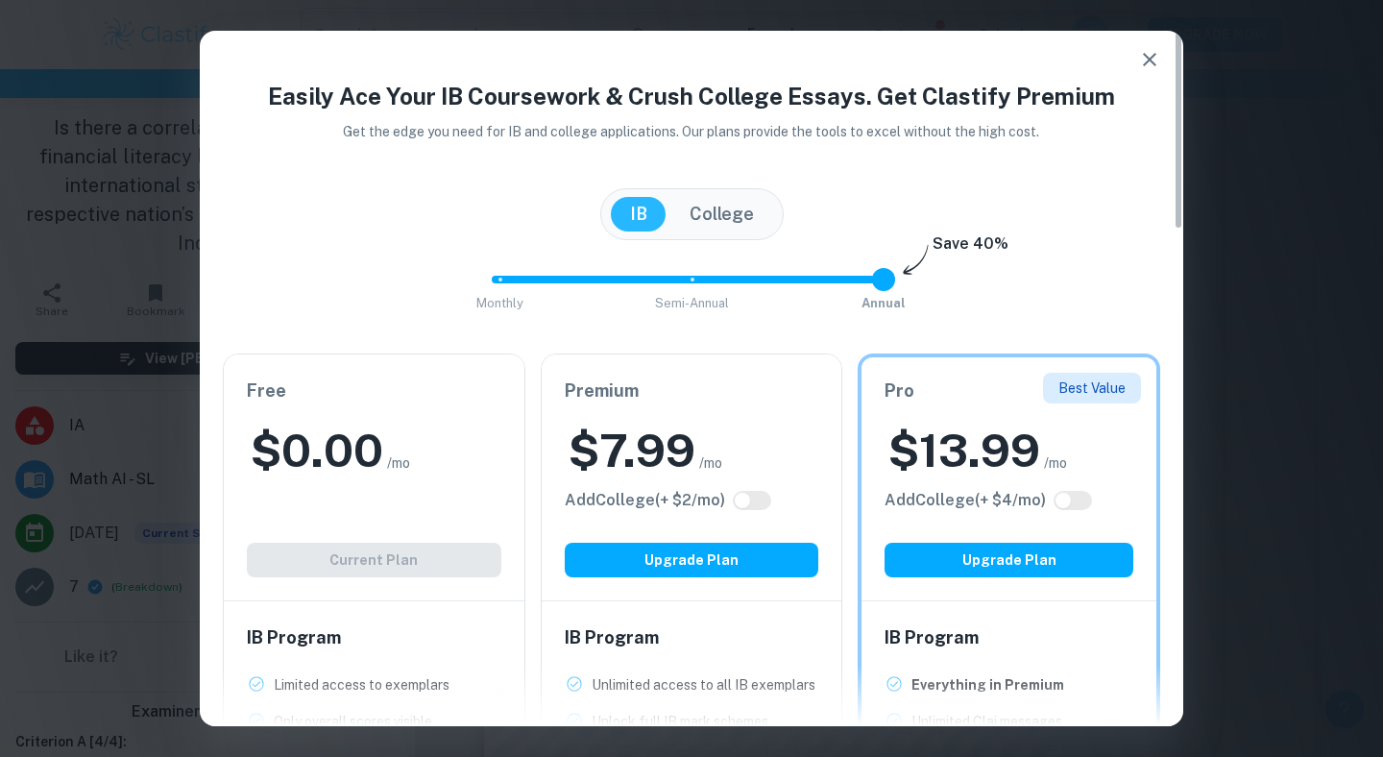
click at [1320, 159] on div "Easily Ace Your IB Coursework & Crush College Essays. Get Clastify Premium Get …" at bounding box center [691, 378] width 1383 height 757
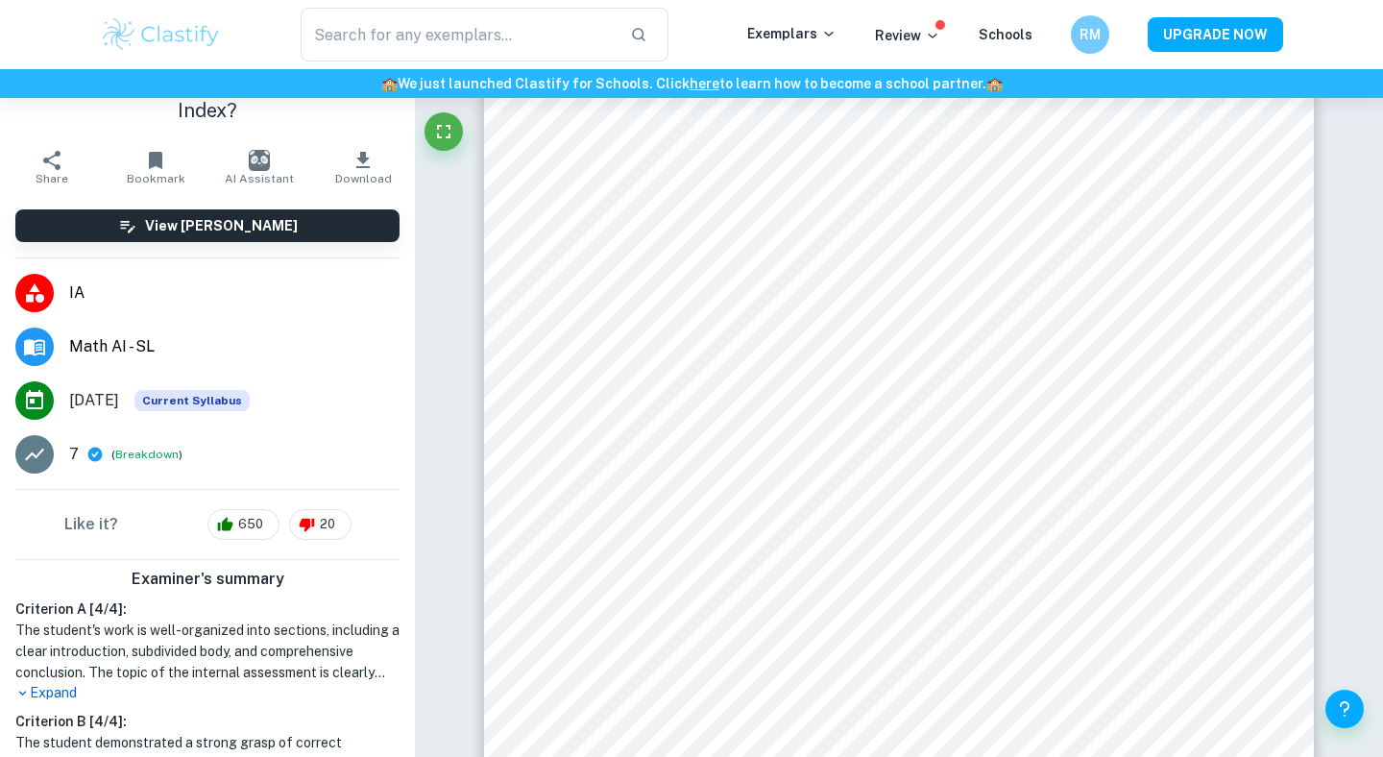
scroll to position [0, 0]
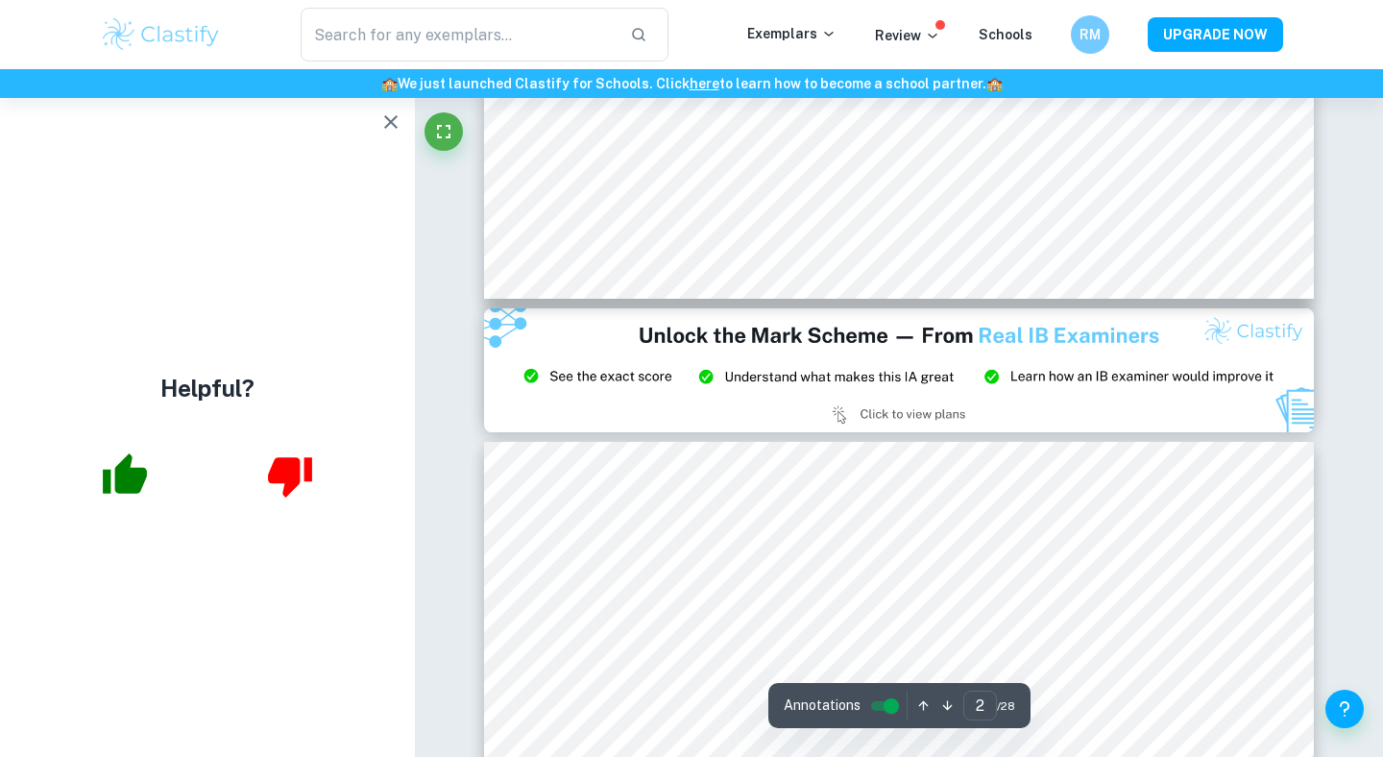
type input "3"
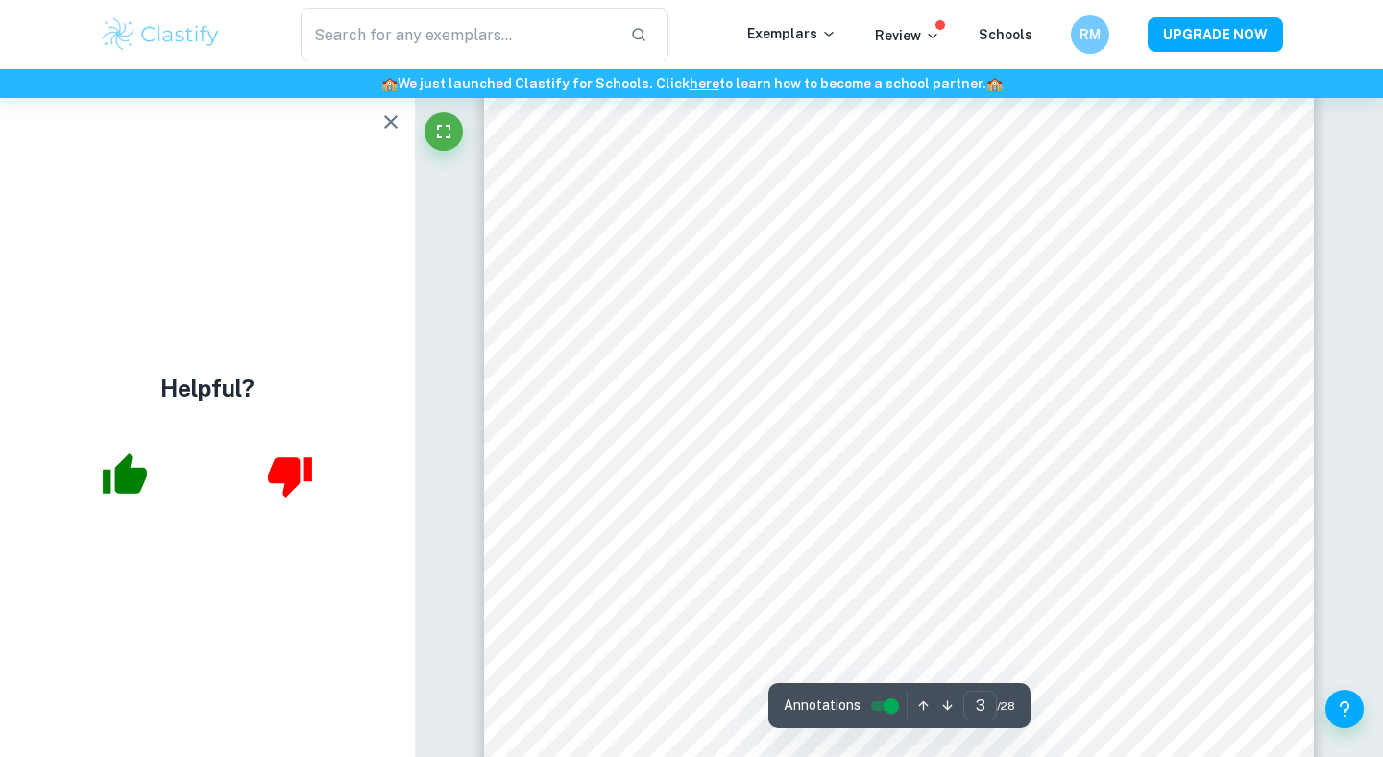
scroll to position [2551, 0]
